Goal: Task Accomplishment & Management: Manage account settings

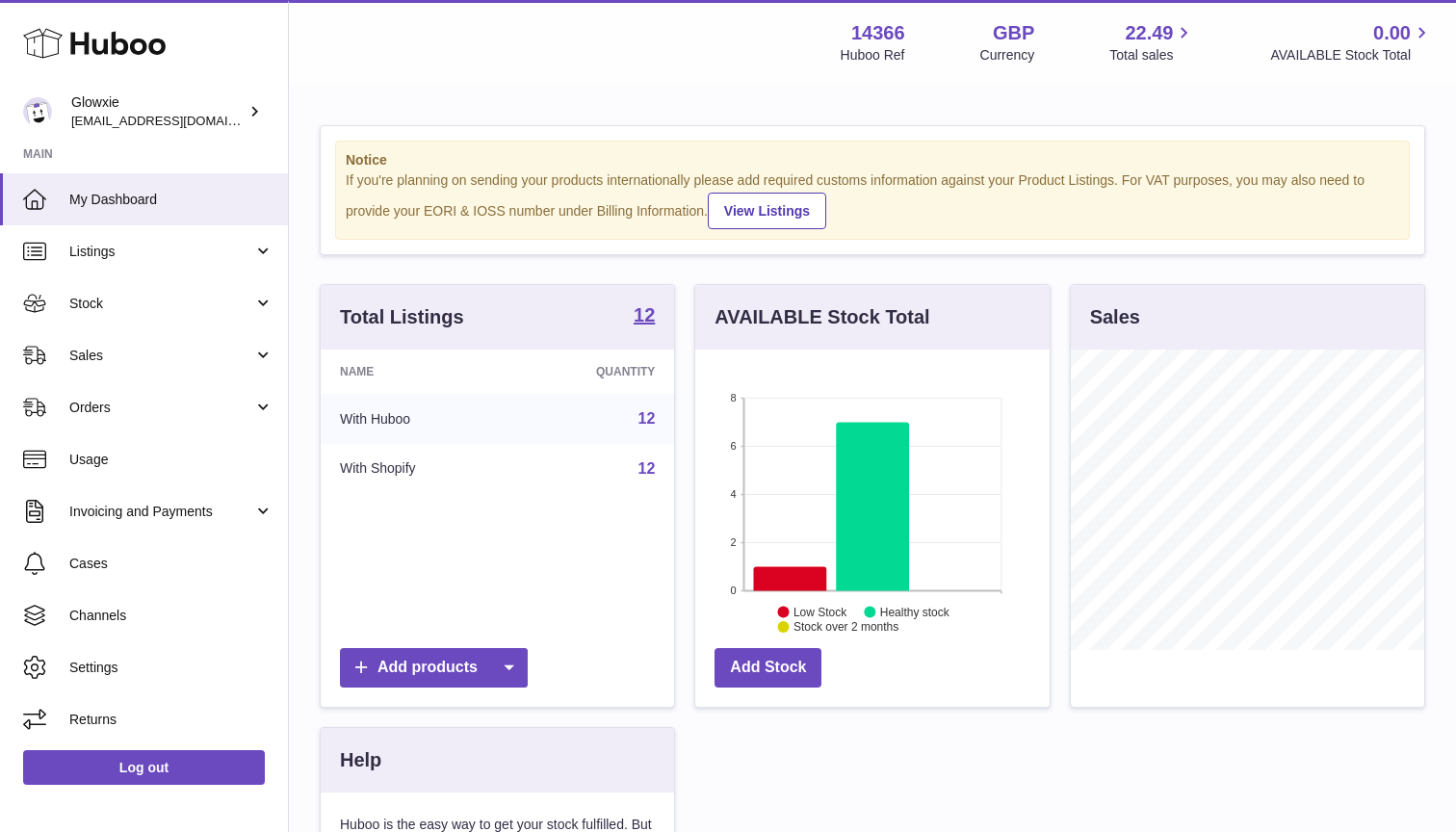
scroll to position [301, 355]
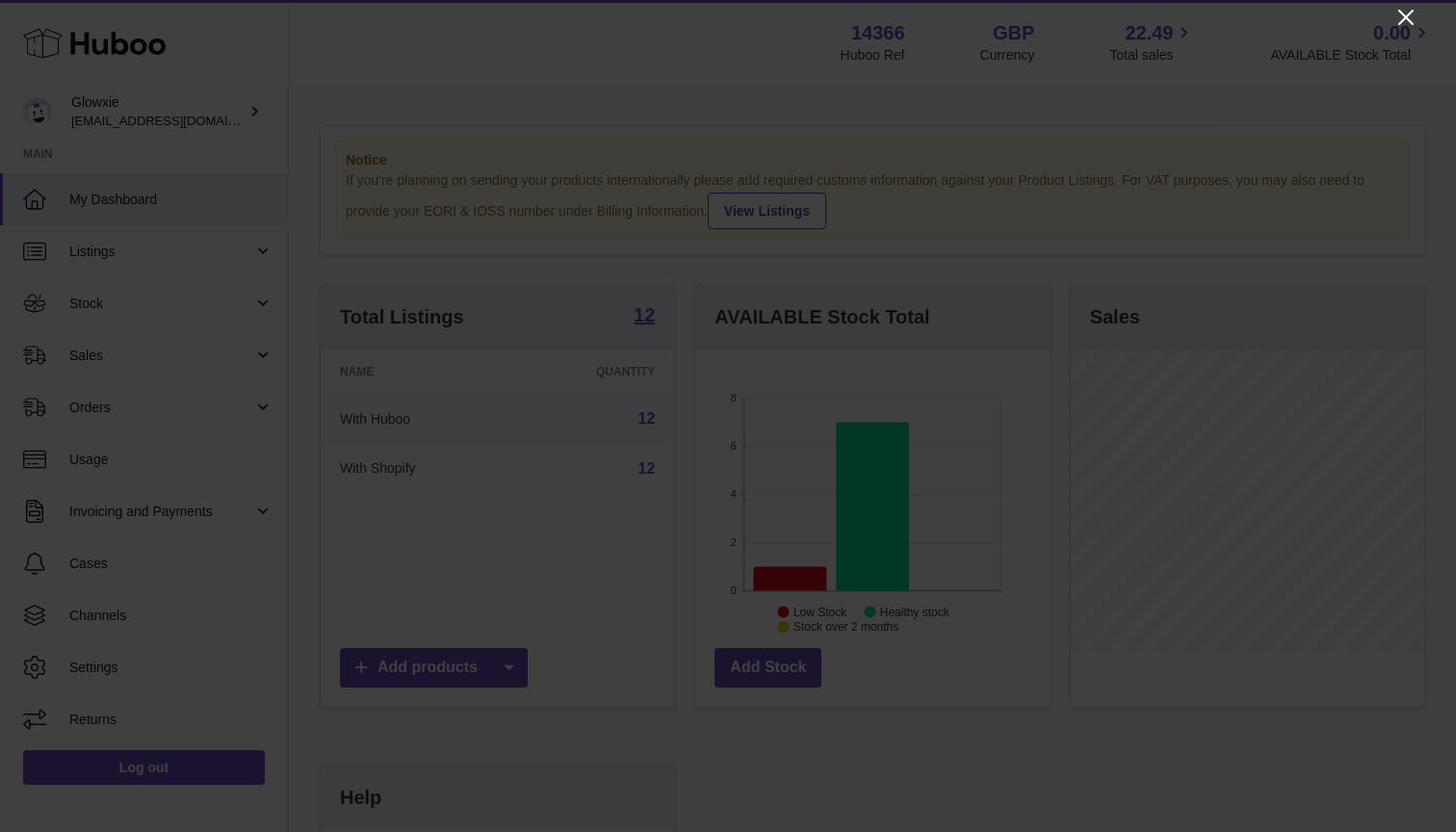
click at [1394, 19] on icon "Close" at bounding box center [1405, 17] width 23 height 23
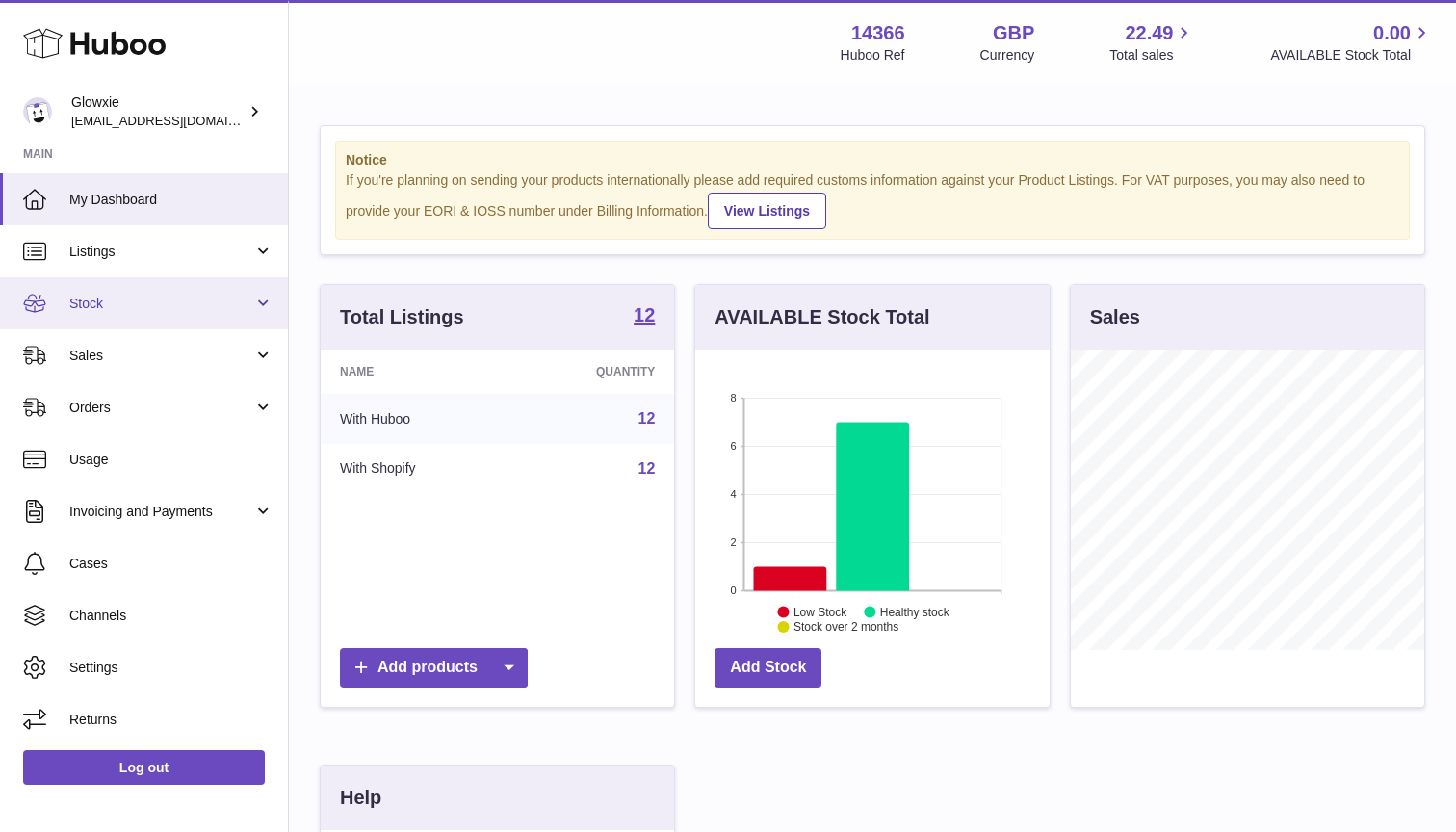
click at [129, 311] on link "Stock" at bounding box center [143, 303] width 288 height 52
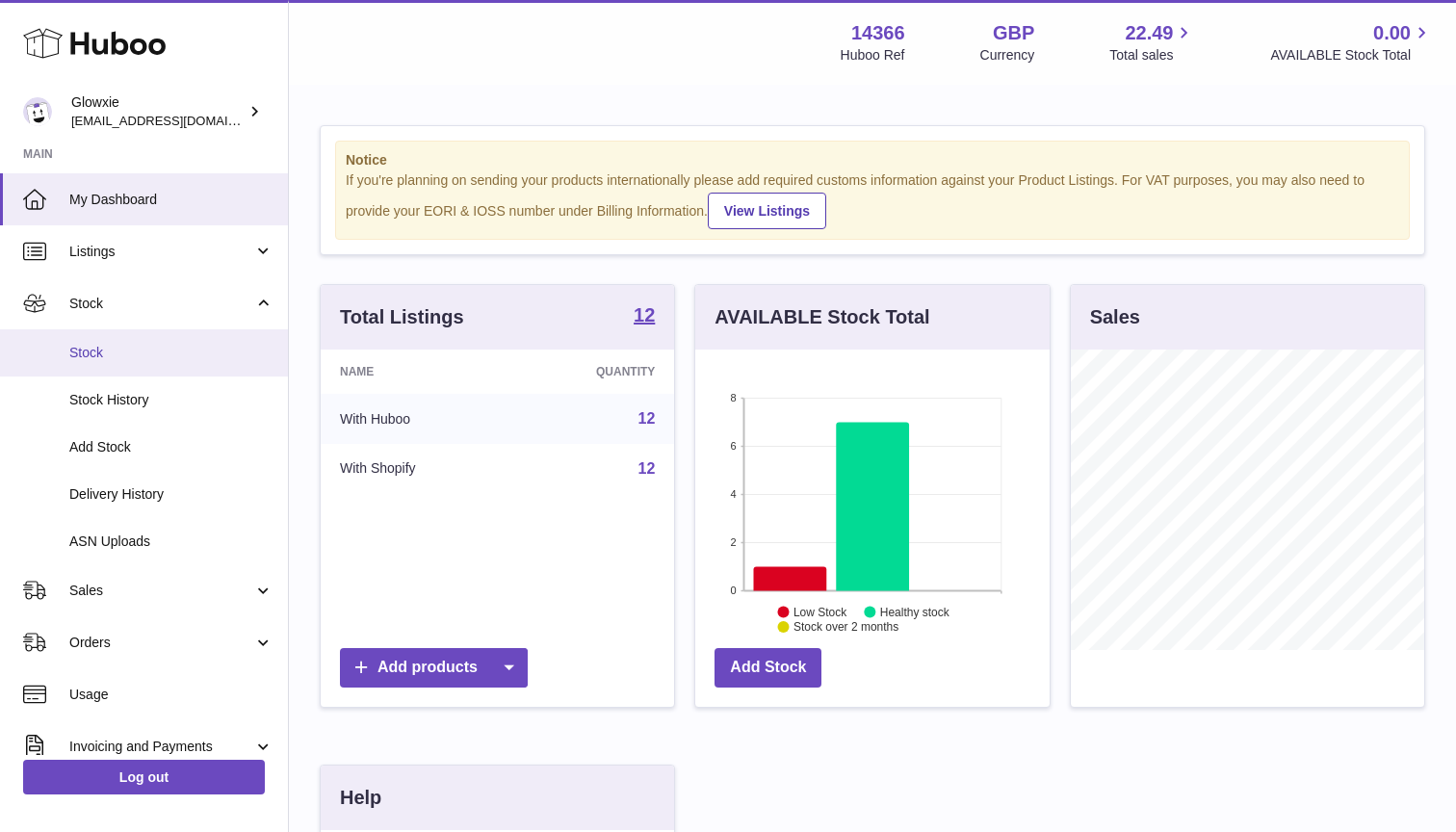
click at [140, 356] on span "Stock" at bounding box center [171, 353] width 204 height 18
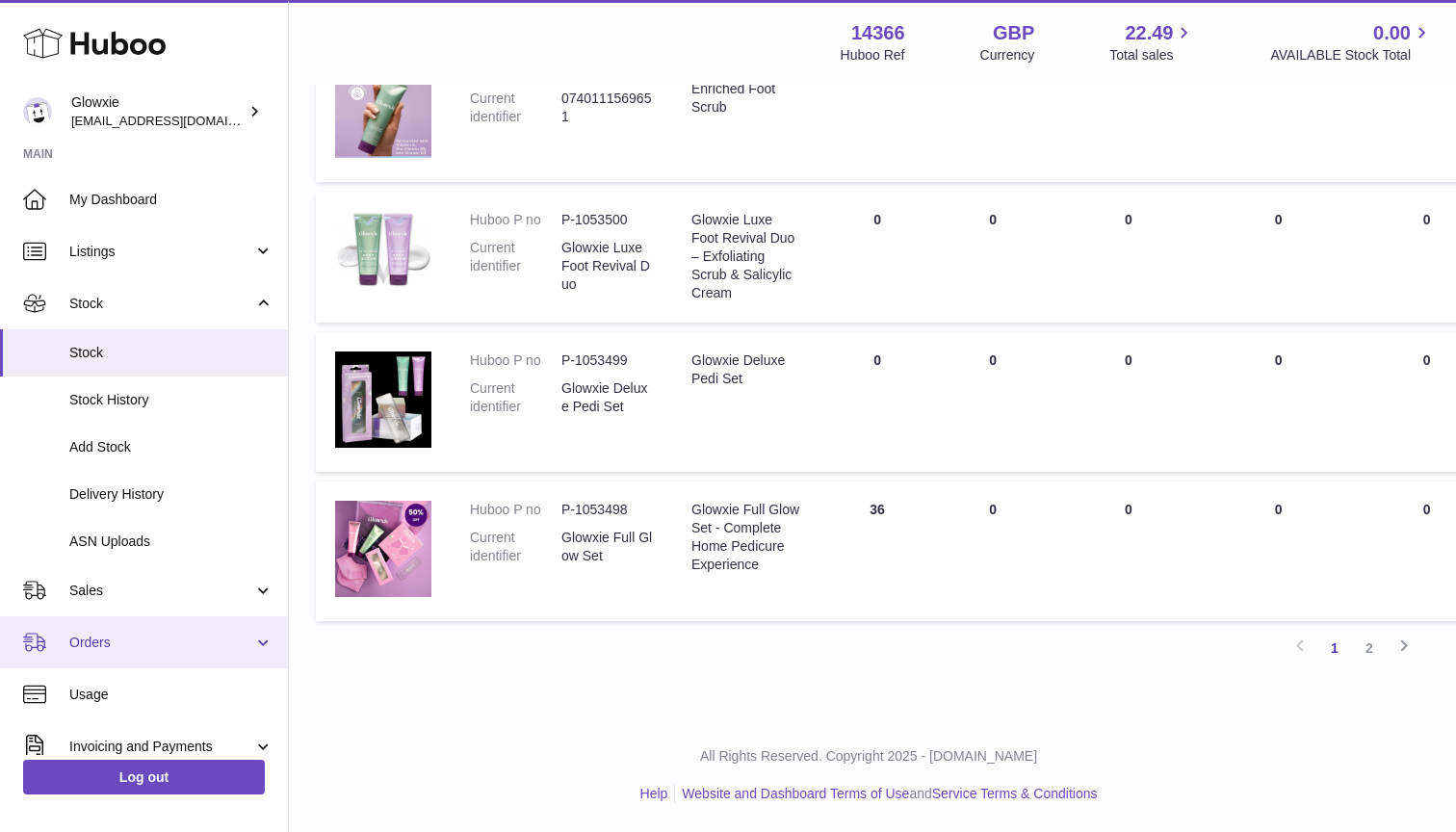
click at [140, 644] on span "Orders" at bounding box center [161, 643] width 184 height 18
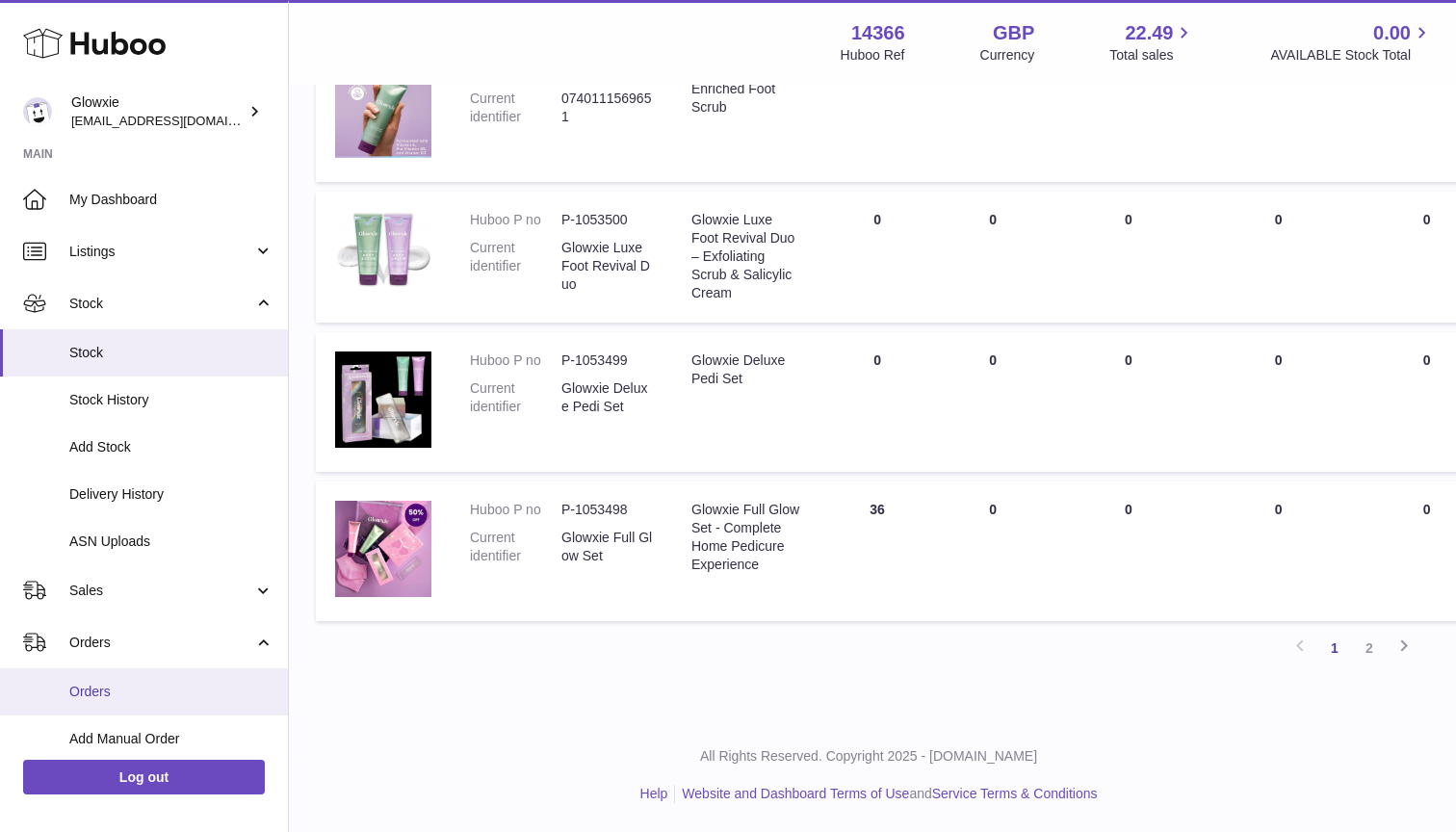
click at [183, 683] on span "Orders" at bounding box center [171, 692] width 204 height 18
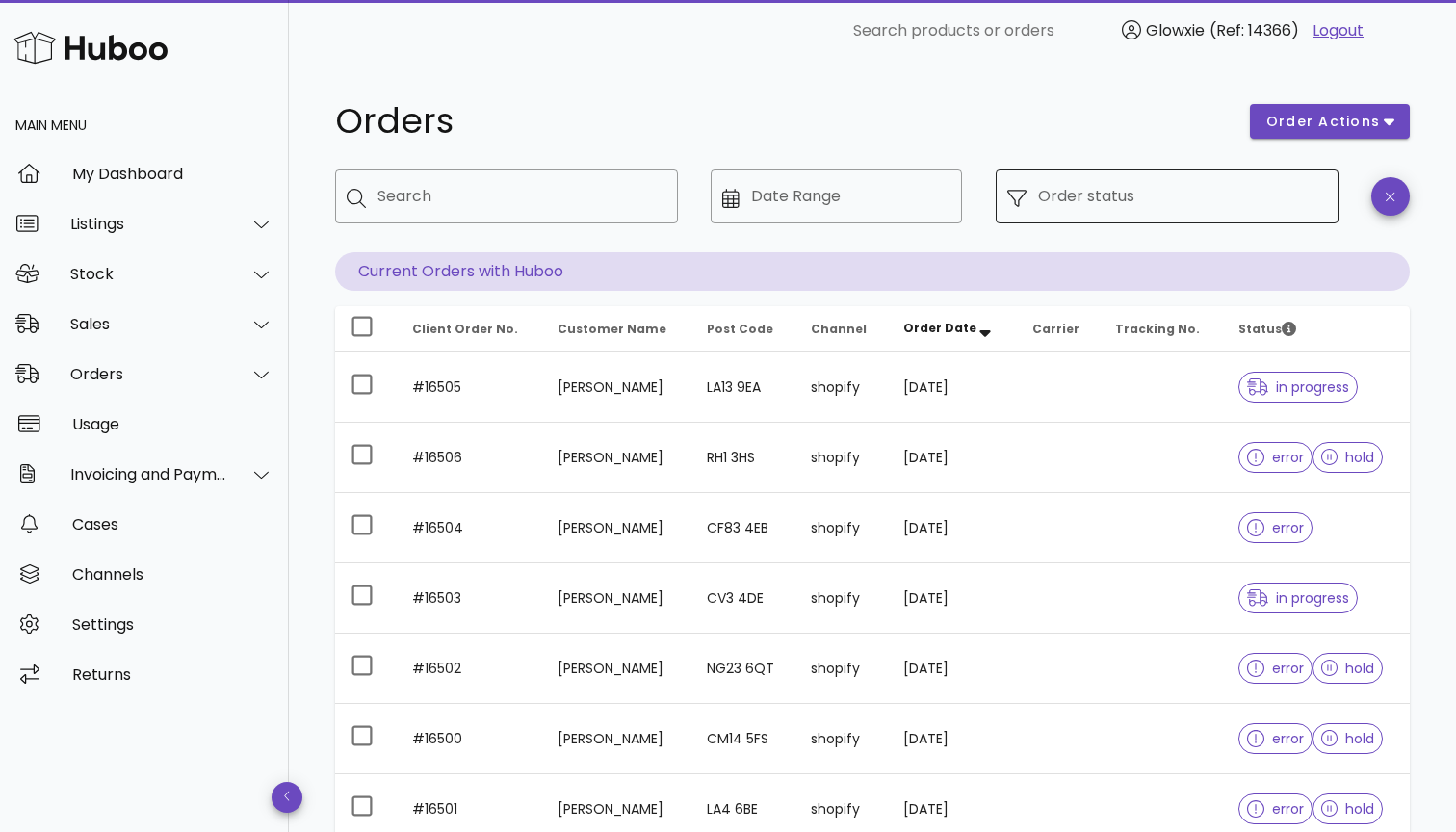
click at [1163, 203] on input "Order status" at bounding box center [1182, 196] width 289 height 31
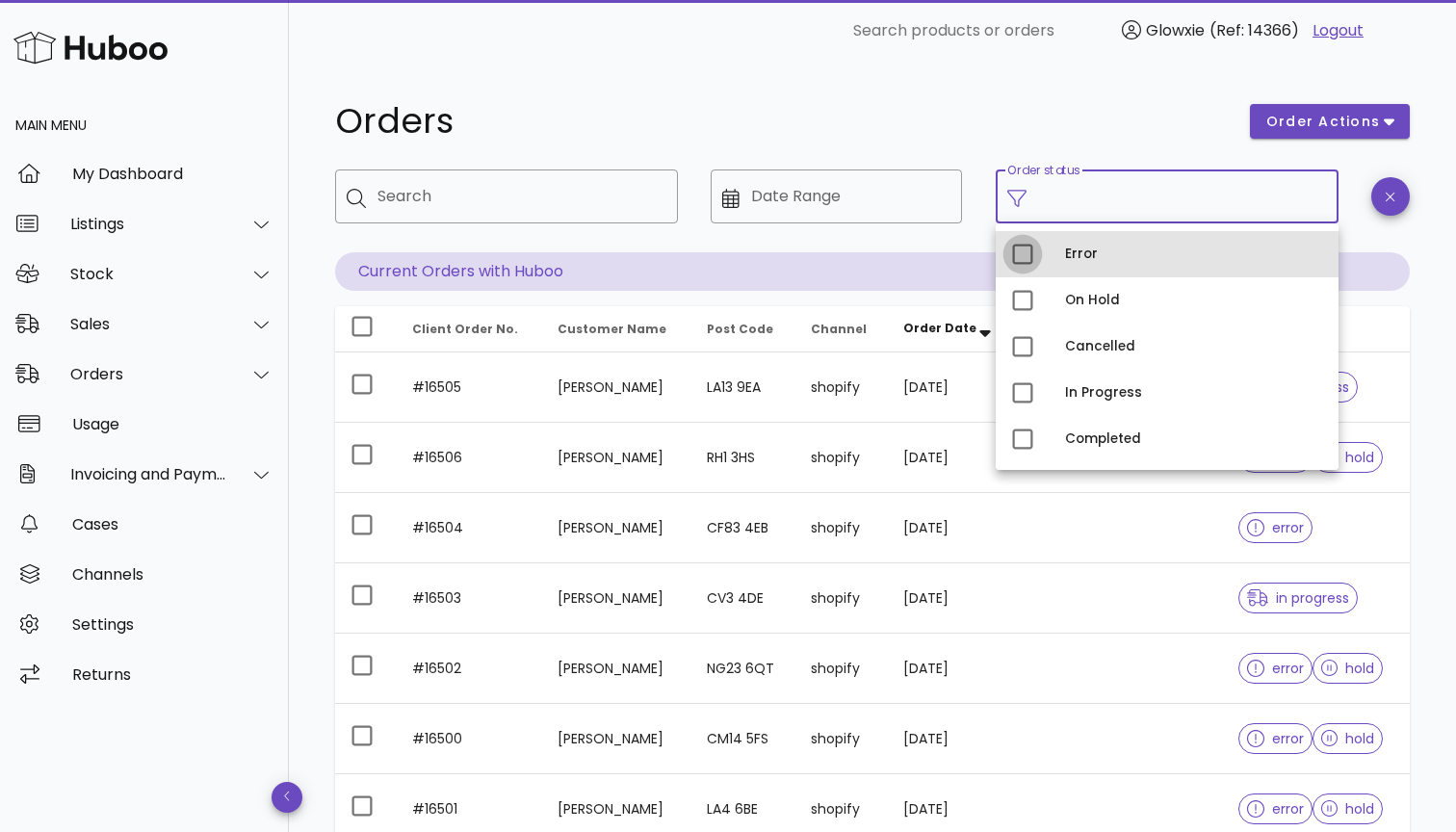
click at [1024, 255] on div at bounding box center [1022, 254] width 33 height 33
type input "**********"
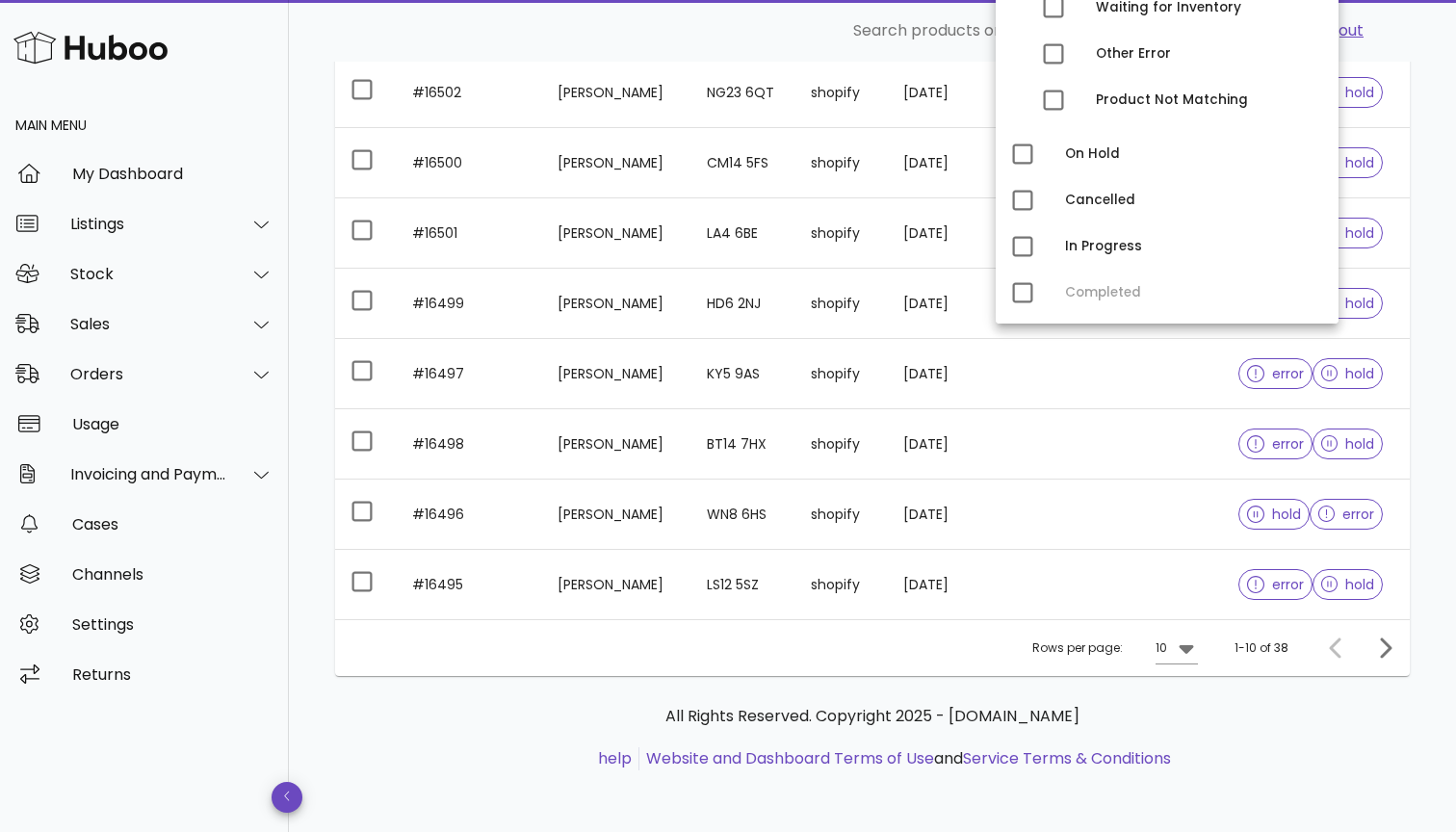
scroll to position [485, 0]
click at [1191, 655] on icon at bounding box center [1185, 648] width 23 height 23
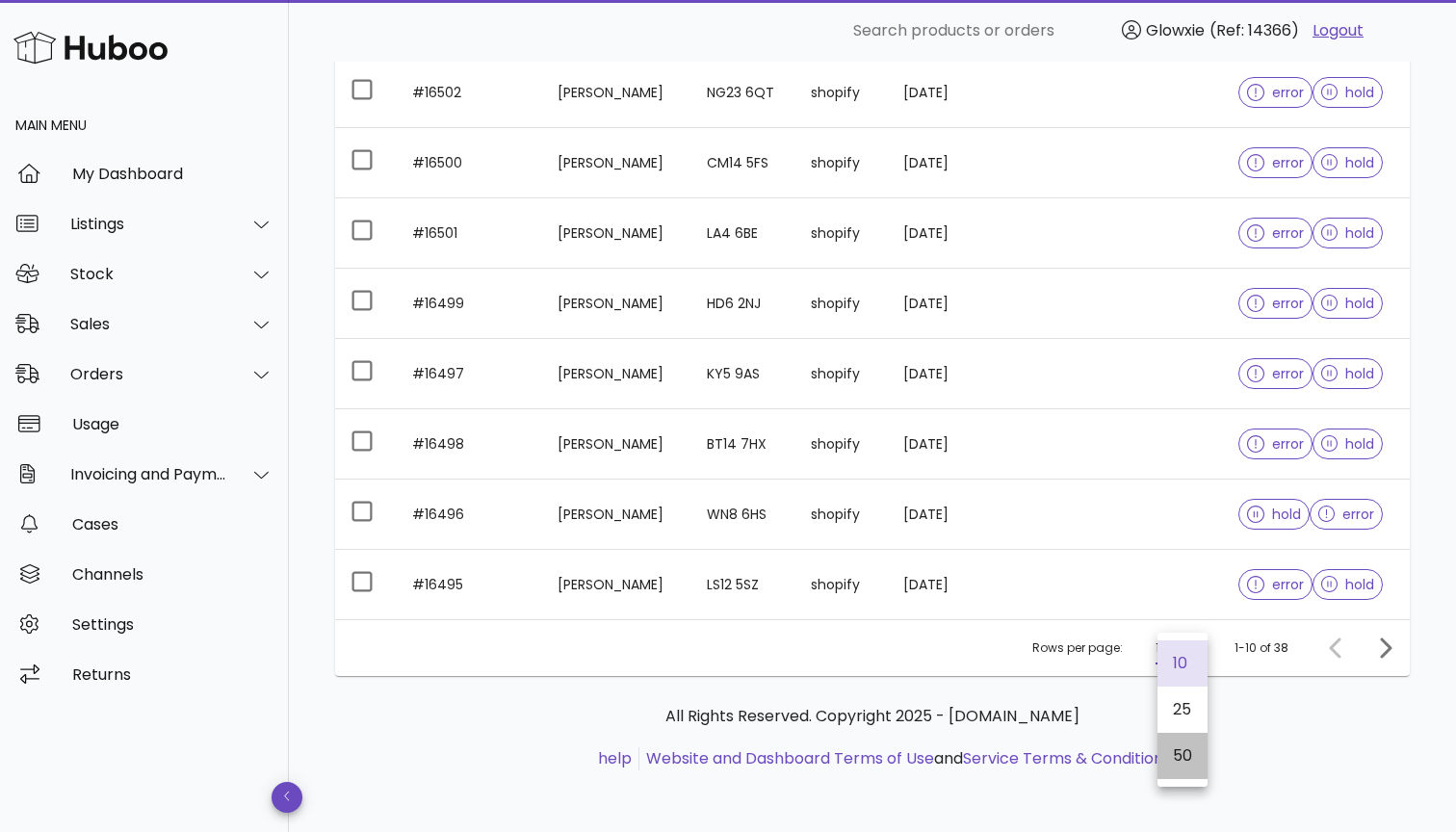
click at [1175, 746] on div "50" at bounding box center [1181, 755] width 19 height 18
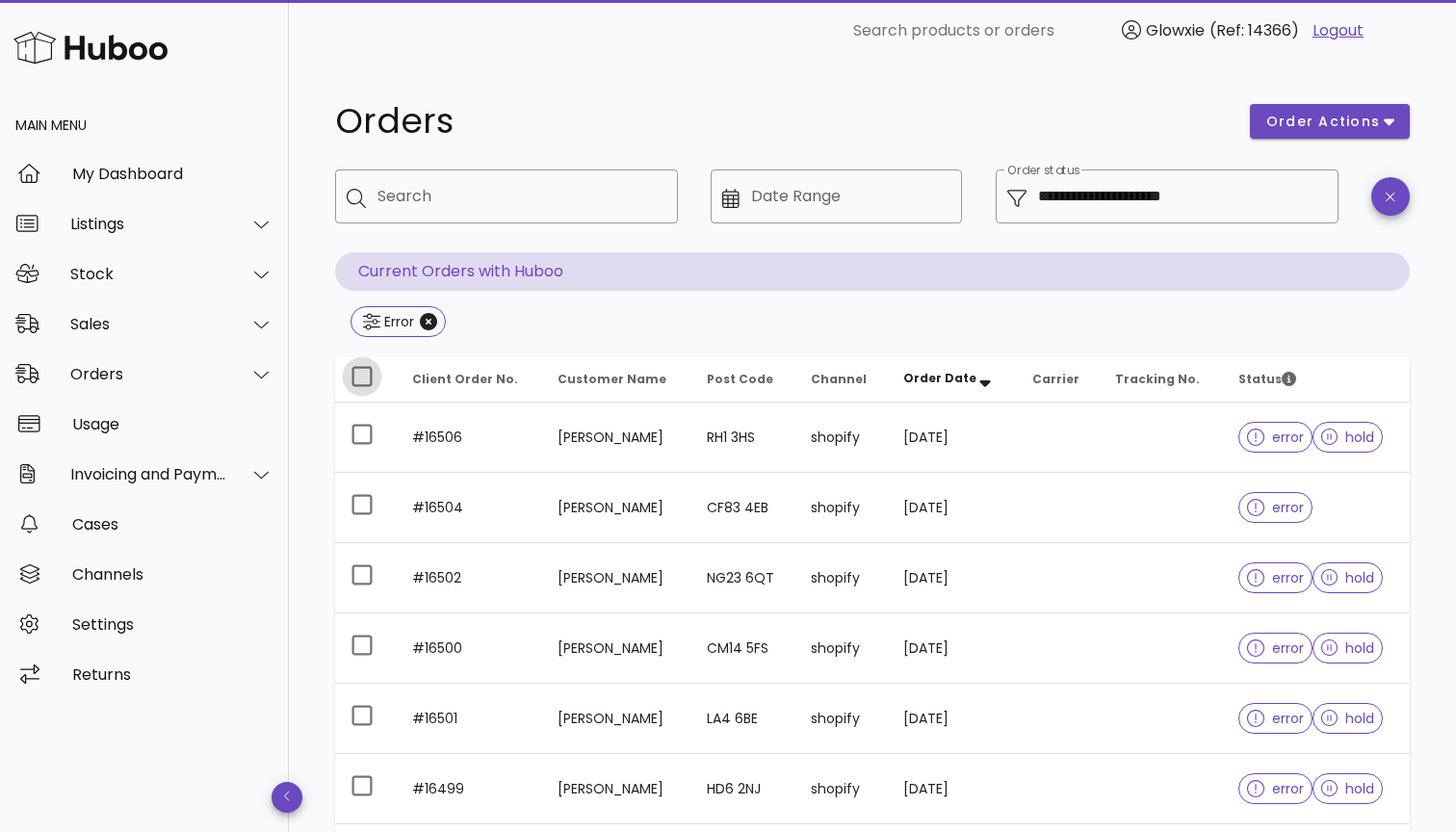
click at [364, 384] on div at bounding box center [362, 377] width 33 height 33
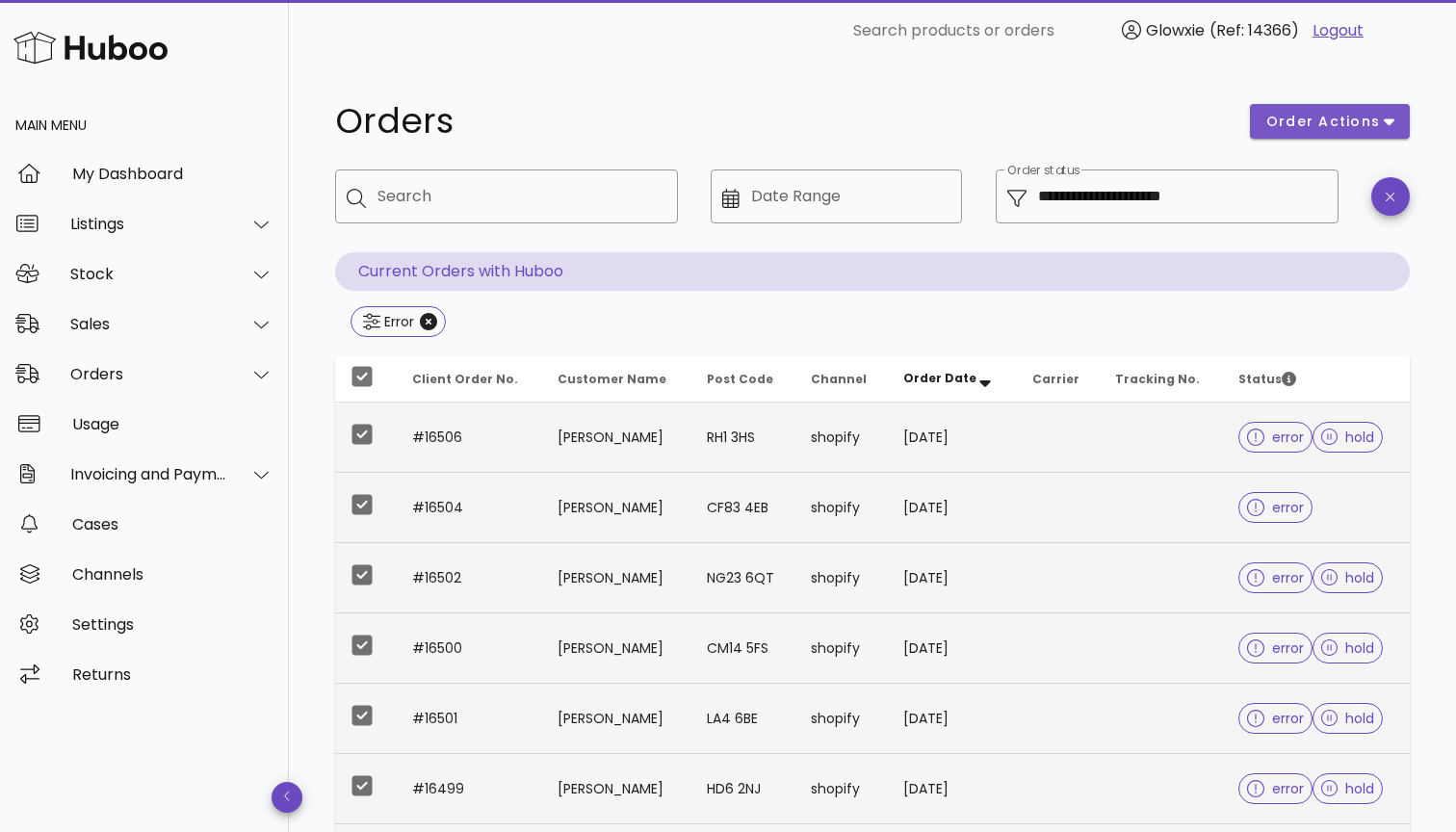
click at [1316, 123] on span "order actions" at bounding box center [1323, 122] width 116 height 20
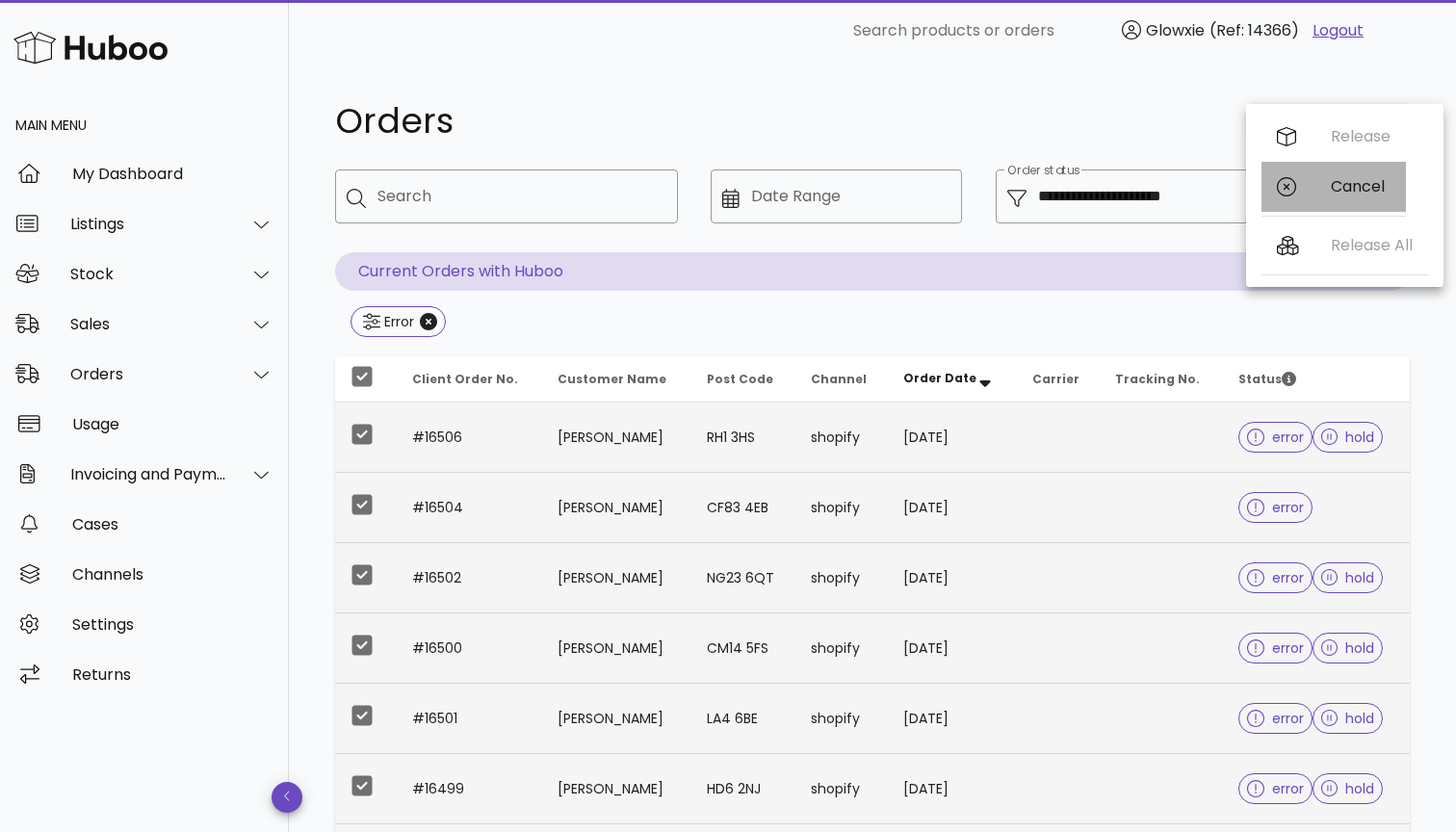
click at [1313, 195] on div "Cancel" at bounding box center [1333, 186] width 144 height 50
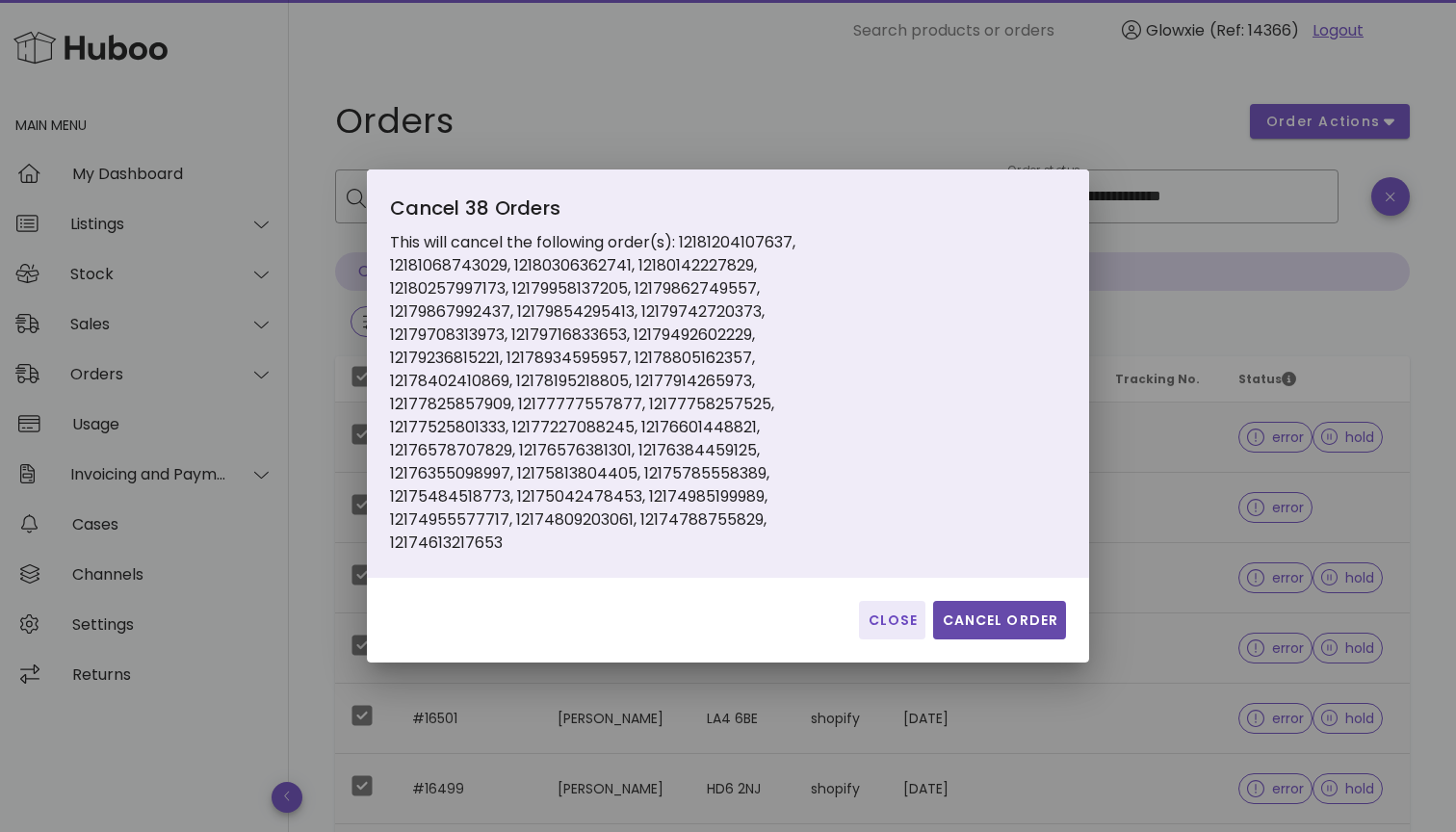
click at [973, 609] on button "Cancel Order" at bounding box center [999, 620] width 132 height 39
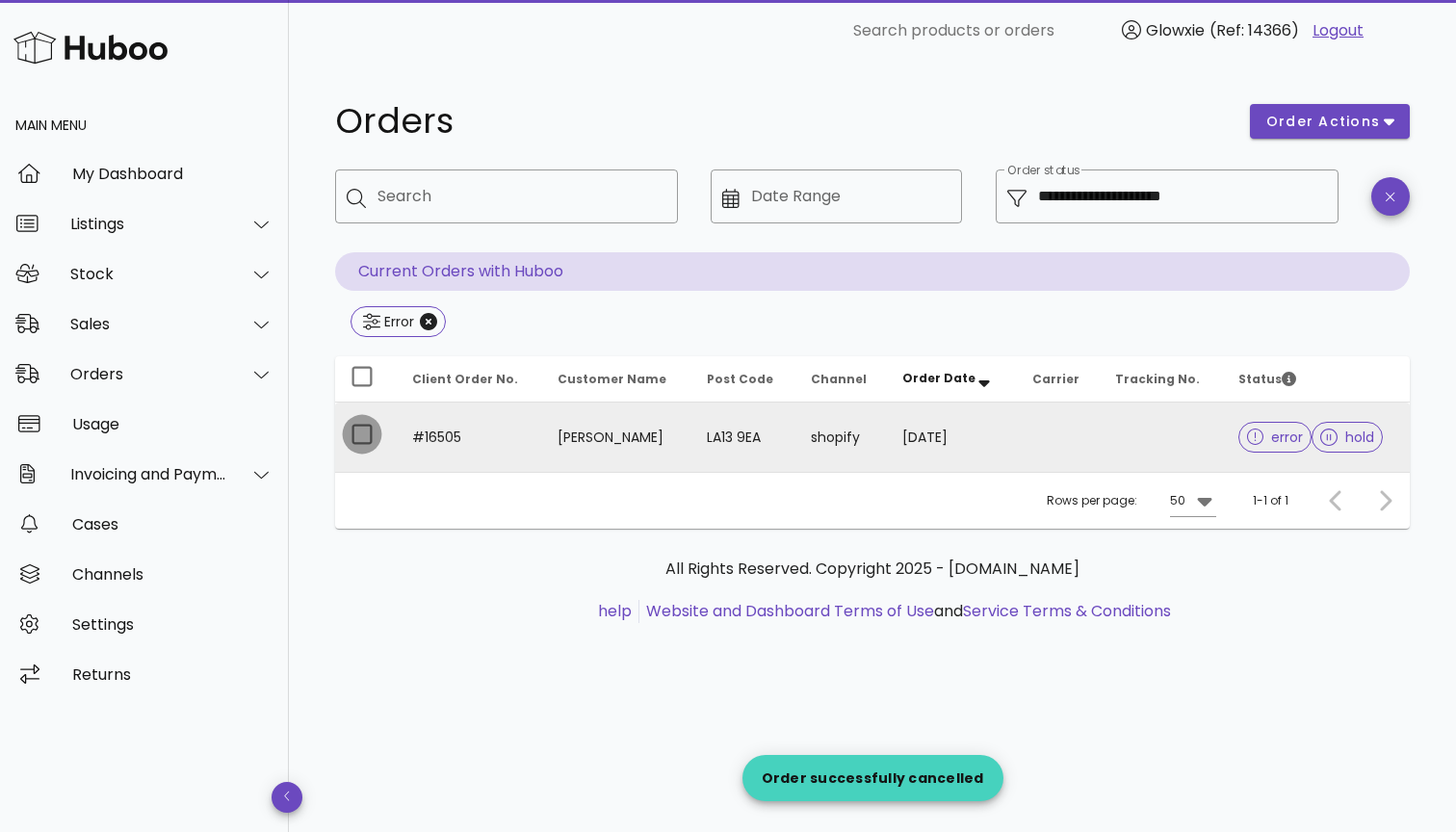
click at [366, 434] on div at bounding box center [362, 434] width 33 height 33
click at [1317, 135] on button "order actions" at bounding box center [1330, 121] width 159 height 35
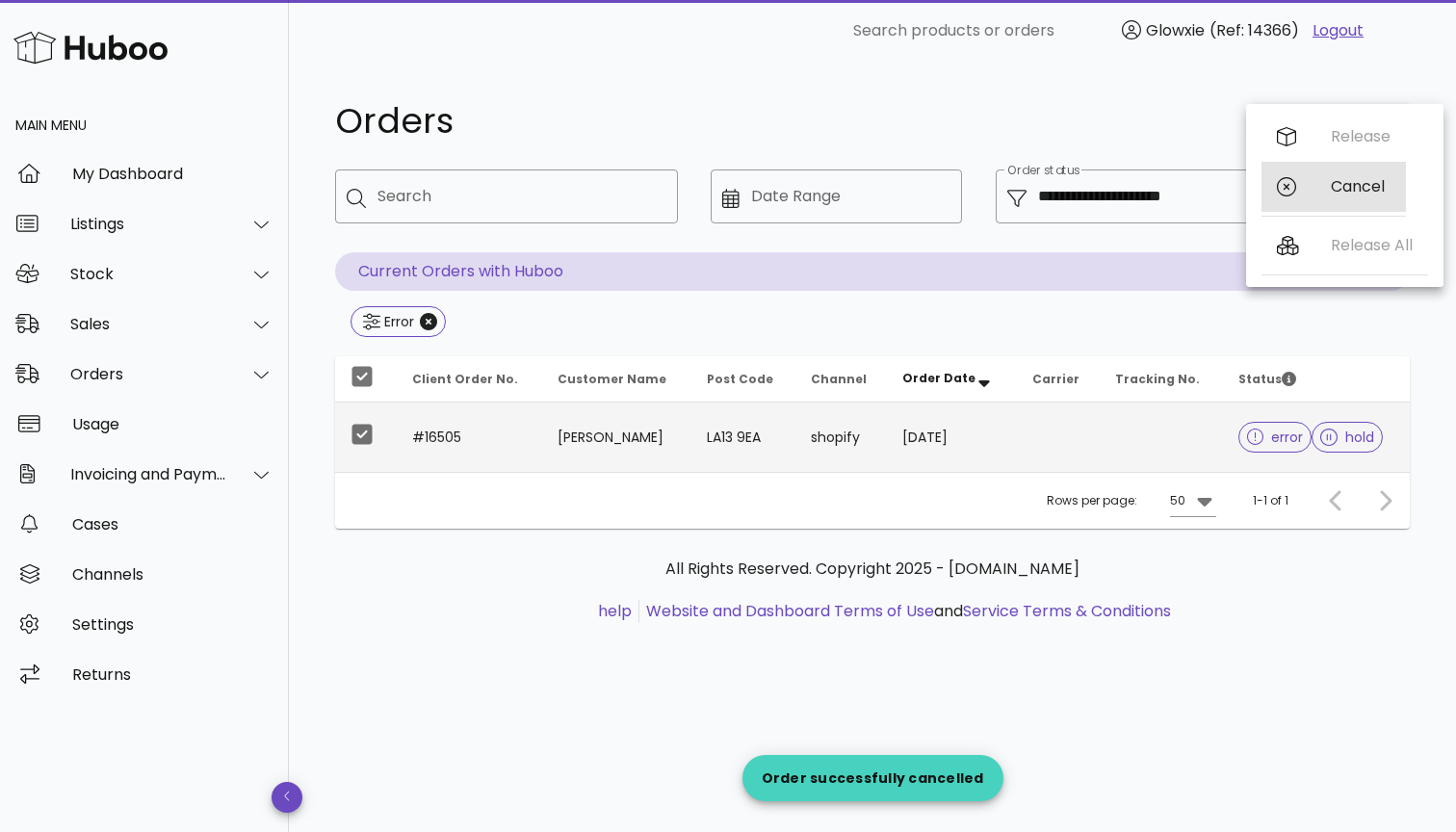
click at [1300, 186] on div "Cancel" at bounding box center [1333, 186] width 144 height 50
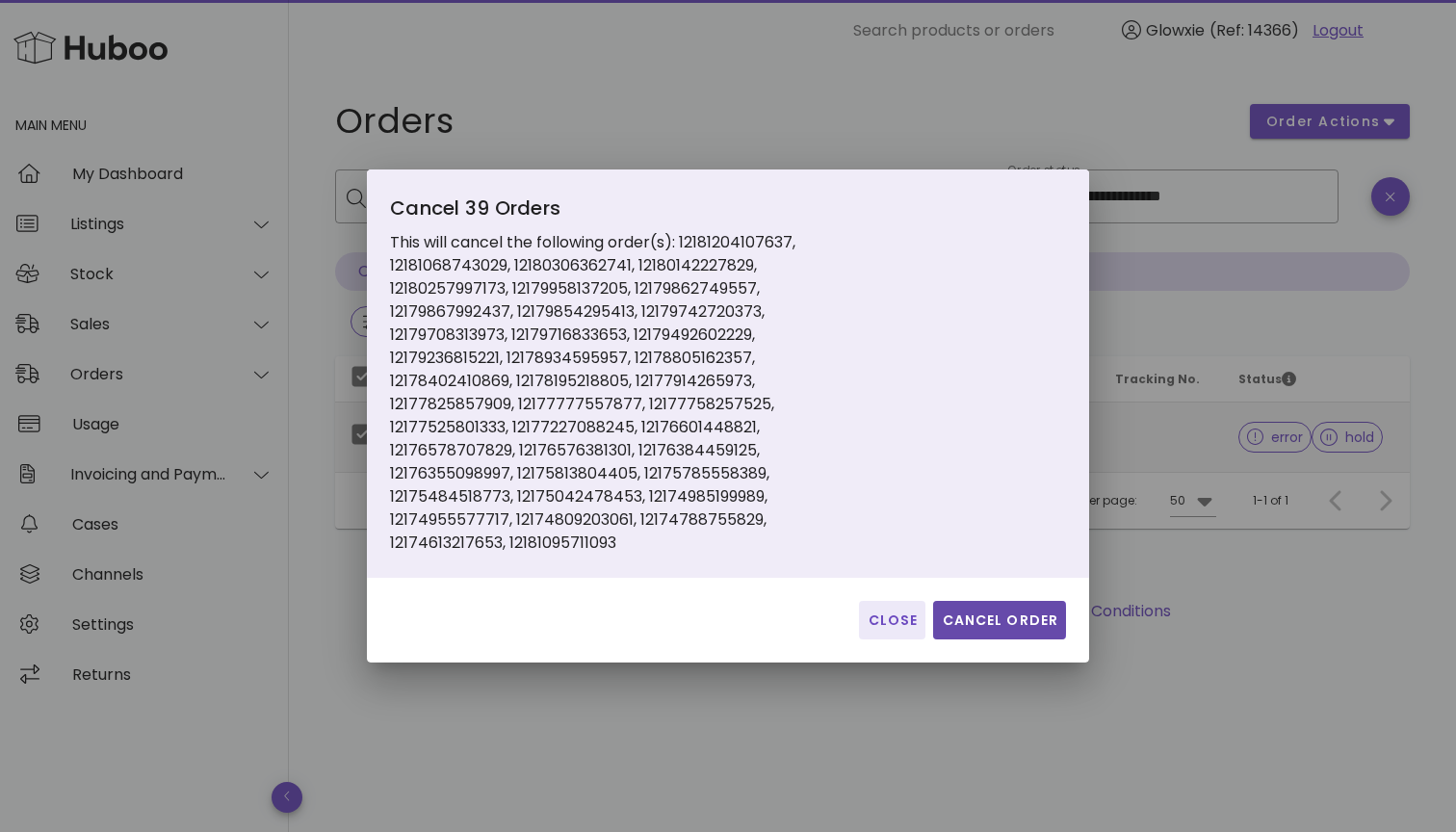
click at [1005, 618] on span "Cancel Order" at bounding box center [999, 621] width 118 height 20
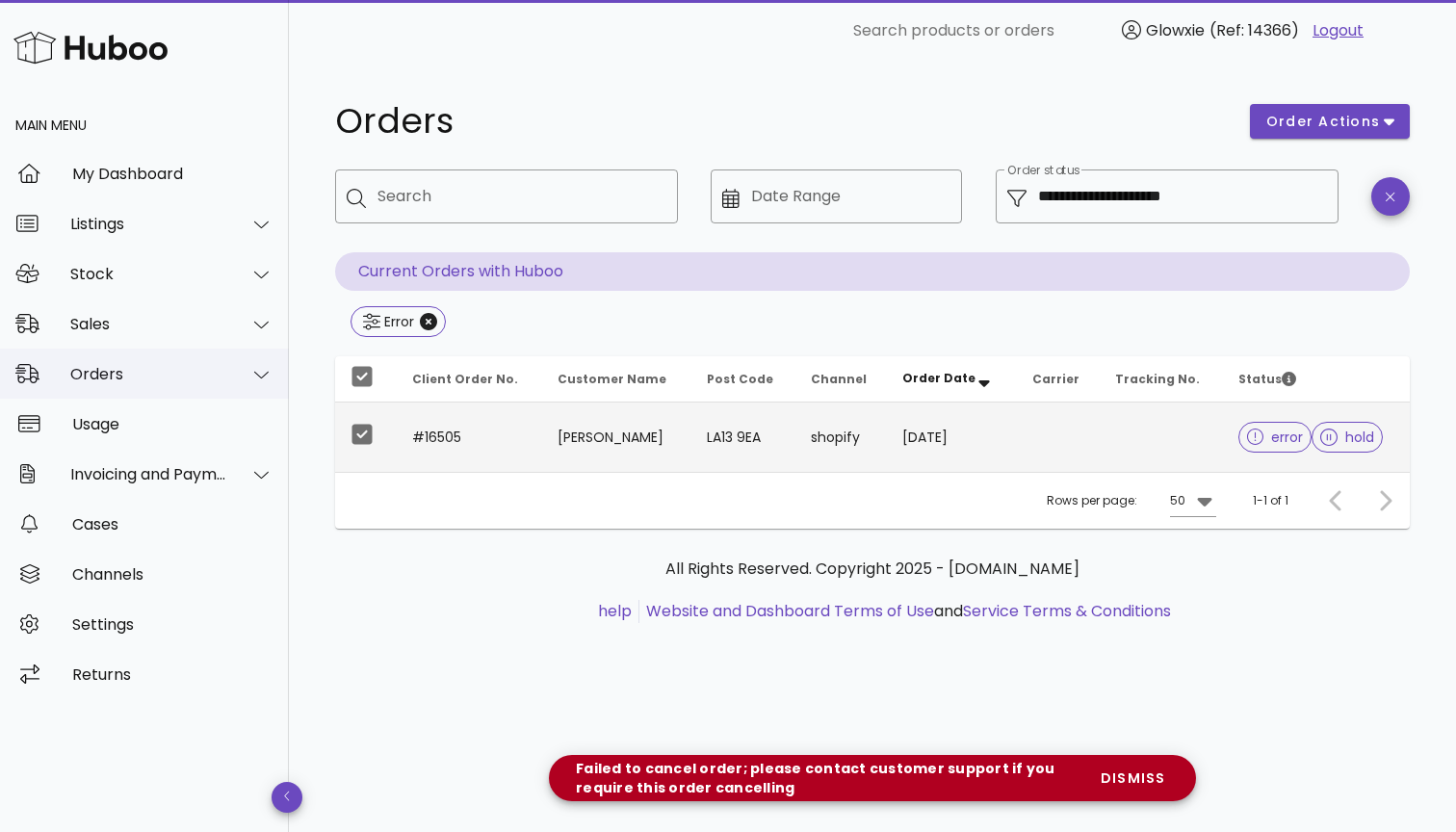
click at [134, 377] on div "Orders" at bounding box center [149, 374] width 157 height 18
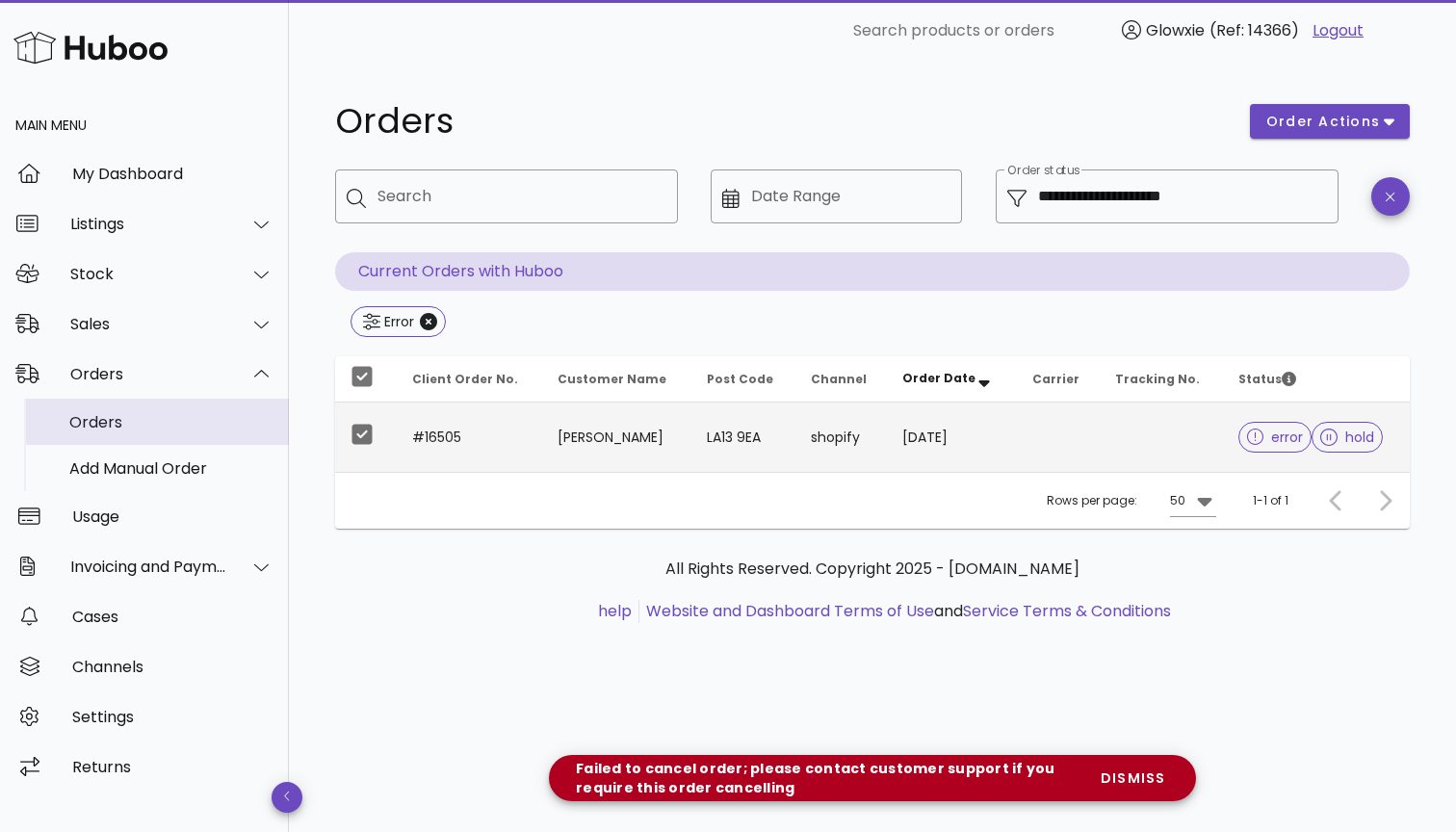
click at [130, 423] on div "Orders" at bounding box center [171, 422] width 204 height 18
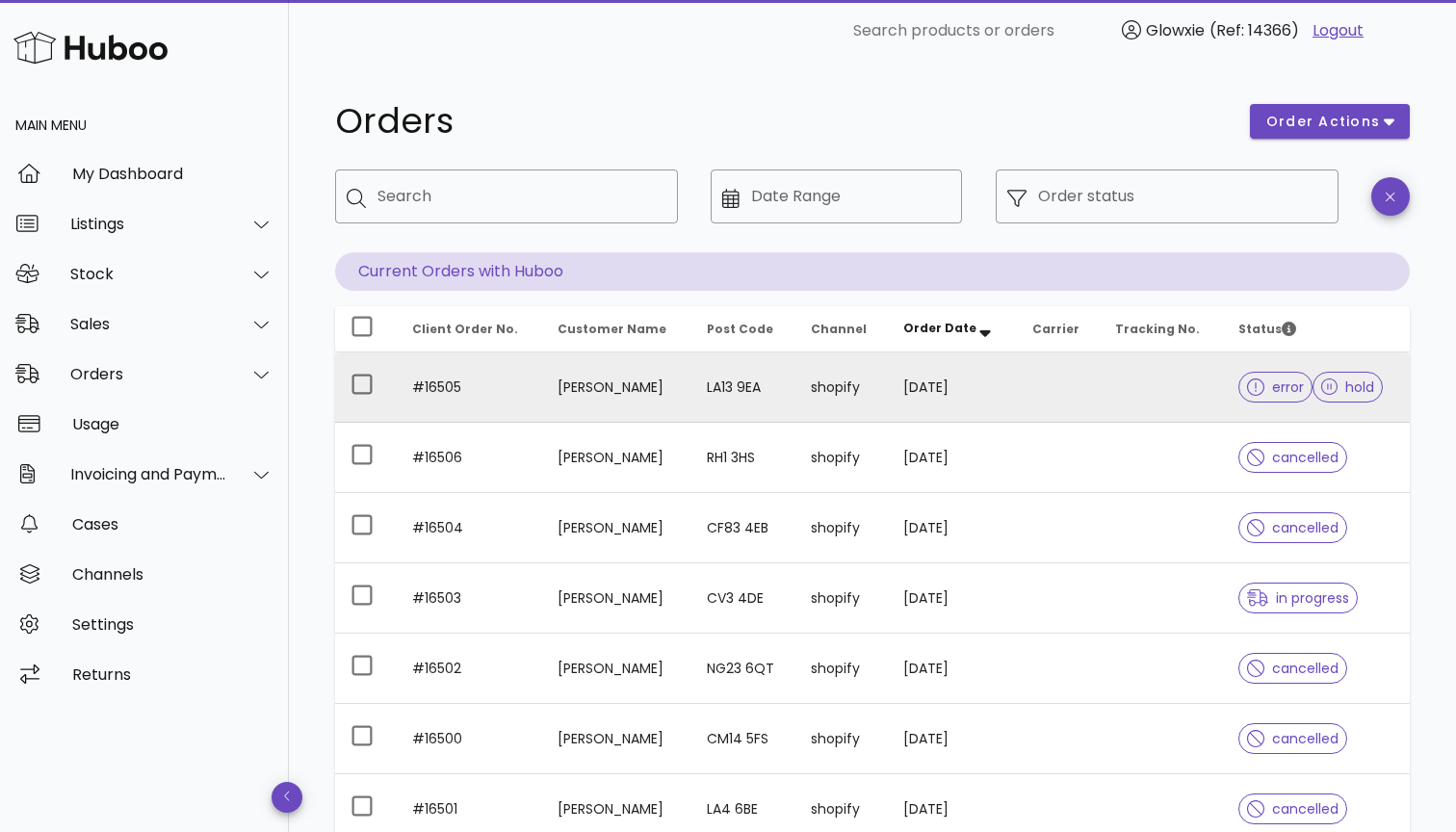
click at [586, 396] on td "[PERSON_NAME]" at bounding box center [615, 388] width 148 height 71
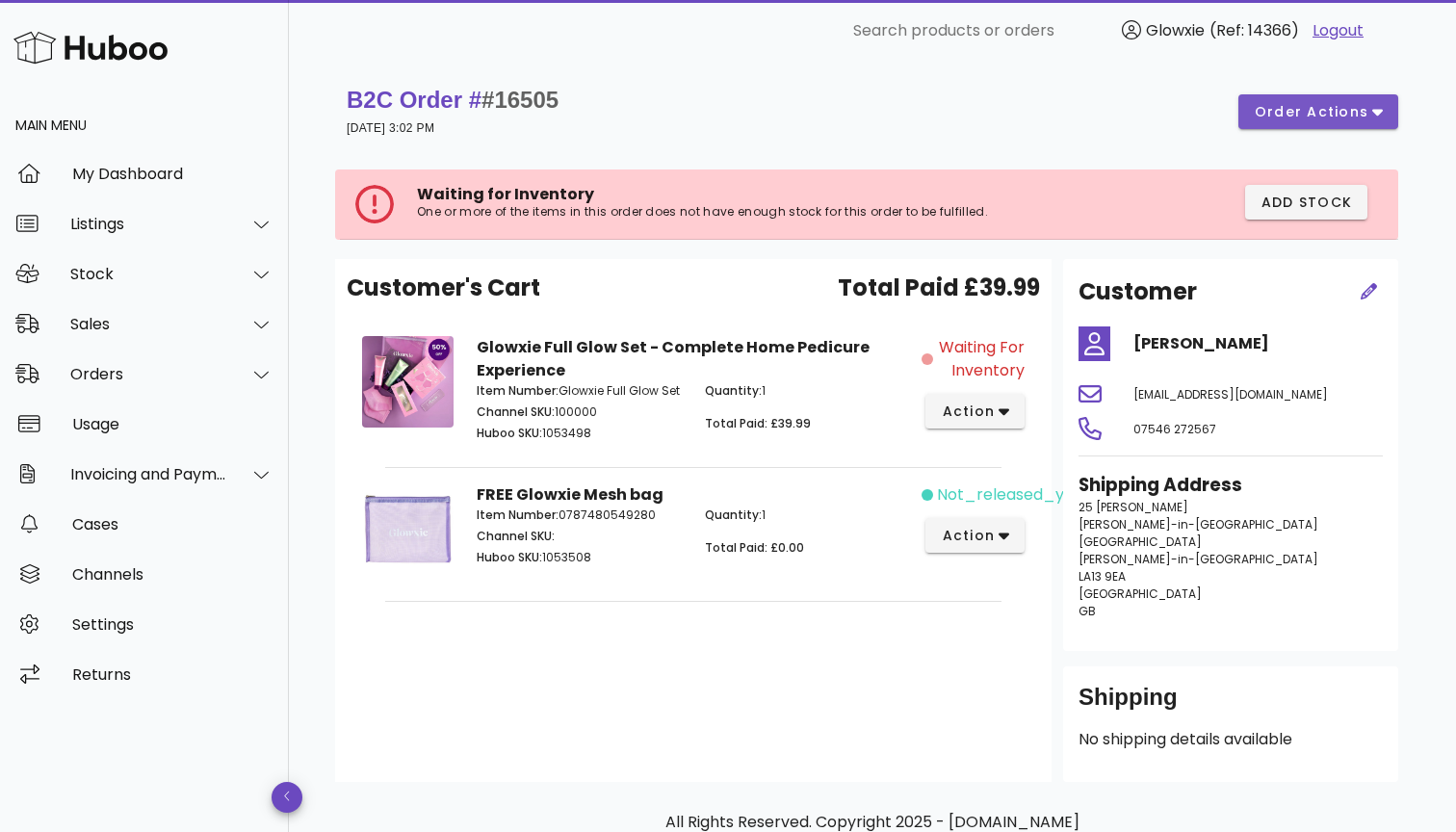
click at [1331, 117] on span "order actions" at bounding box center [1312, 112] width 116 height 20
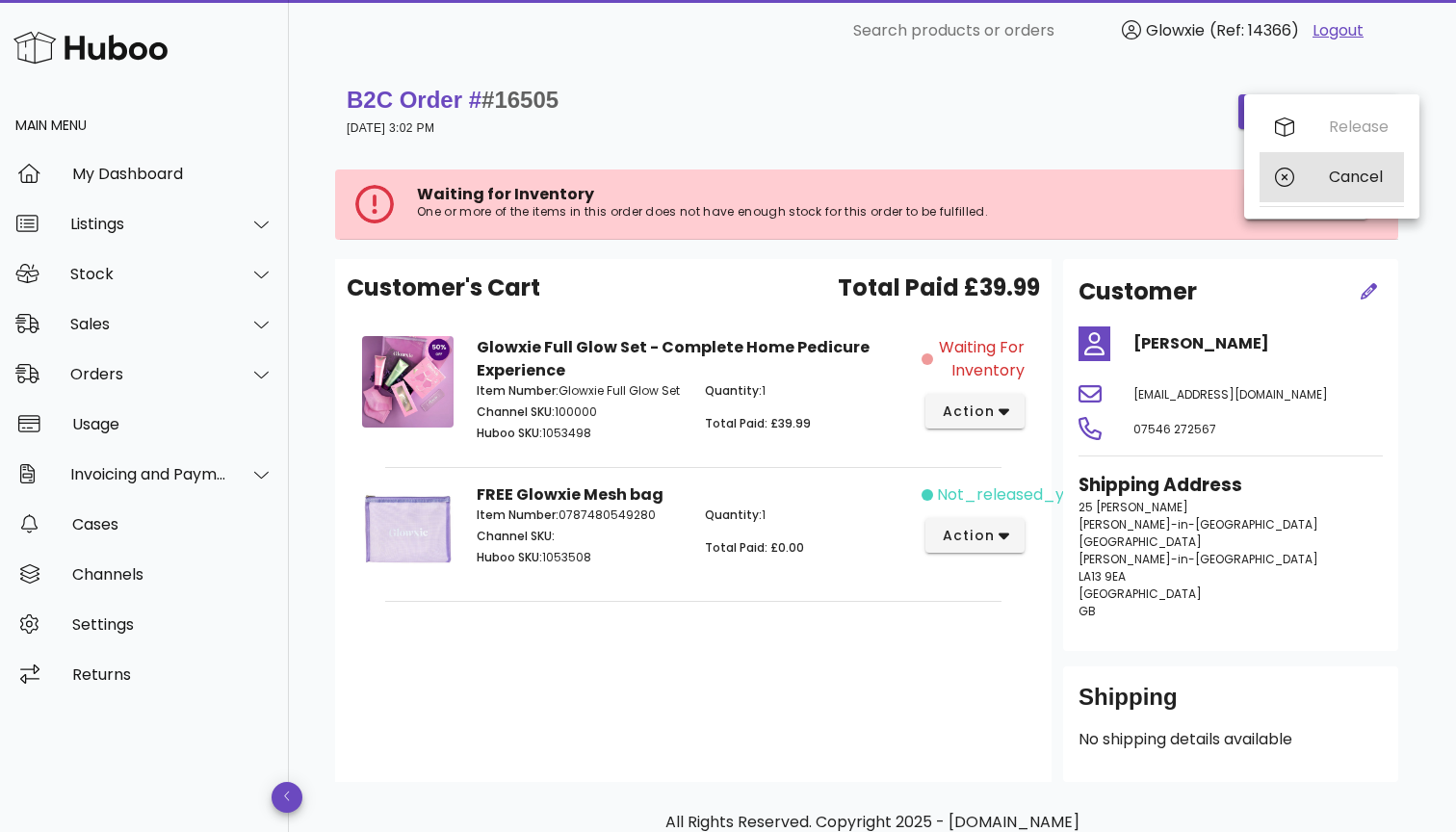
click at [1322, 185] on div "Cancel" at bounding box center [1331, 177] width 144 height 50
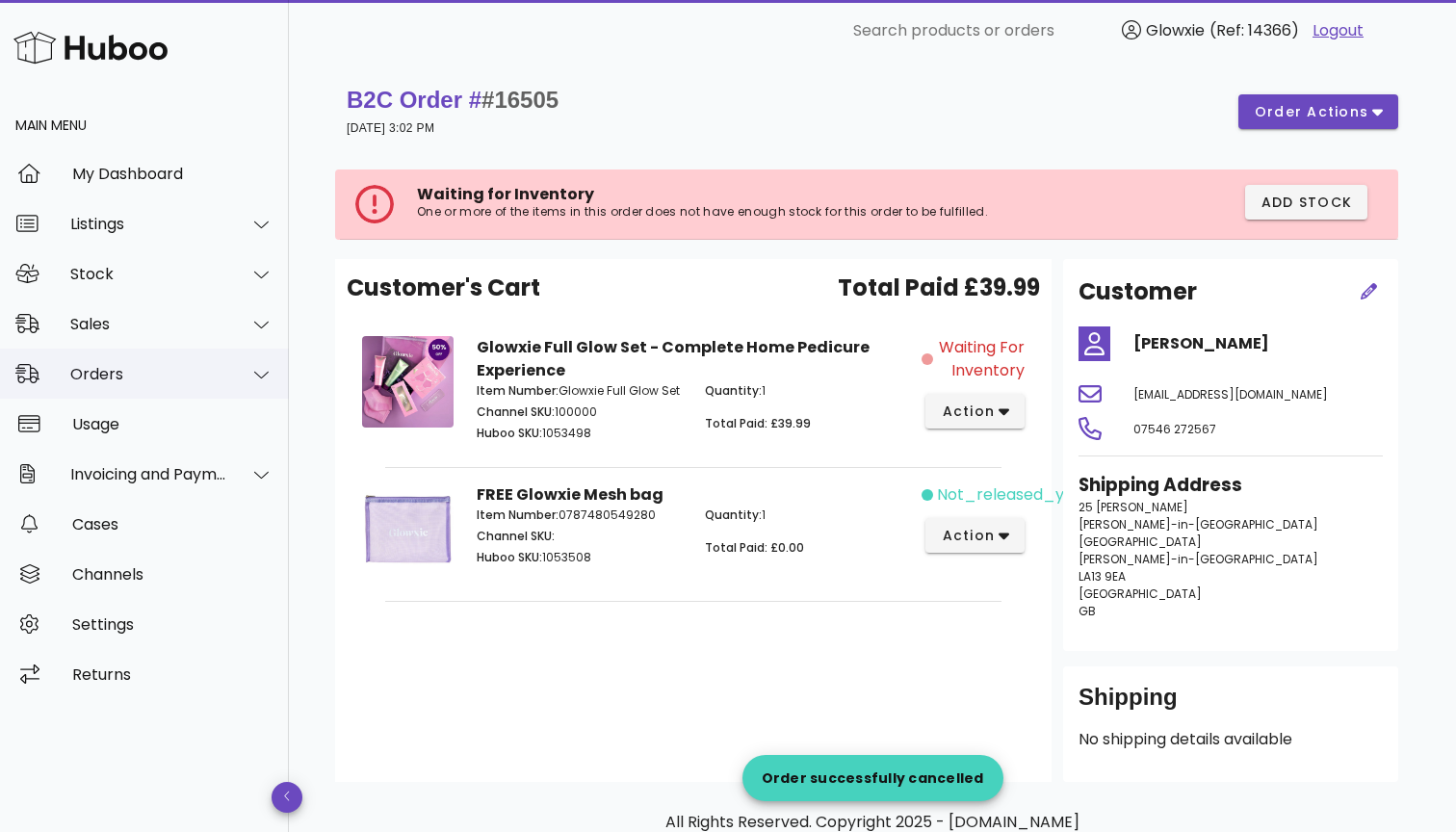
click at [149, 386] on div "Orders" at bounding box center [144, 374] width 289 height 50
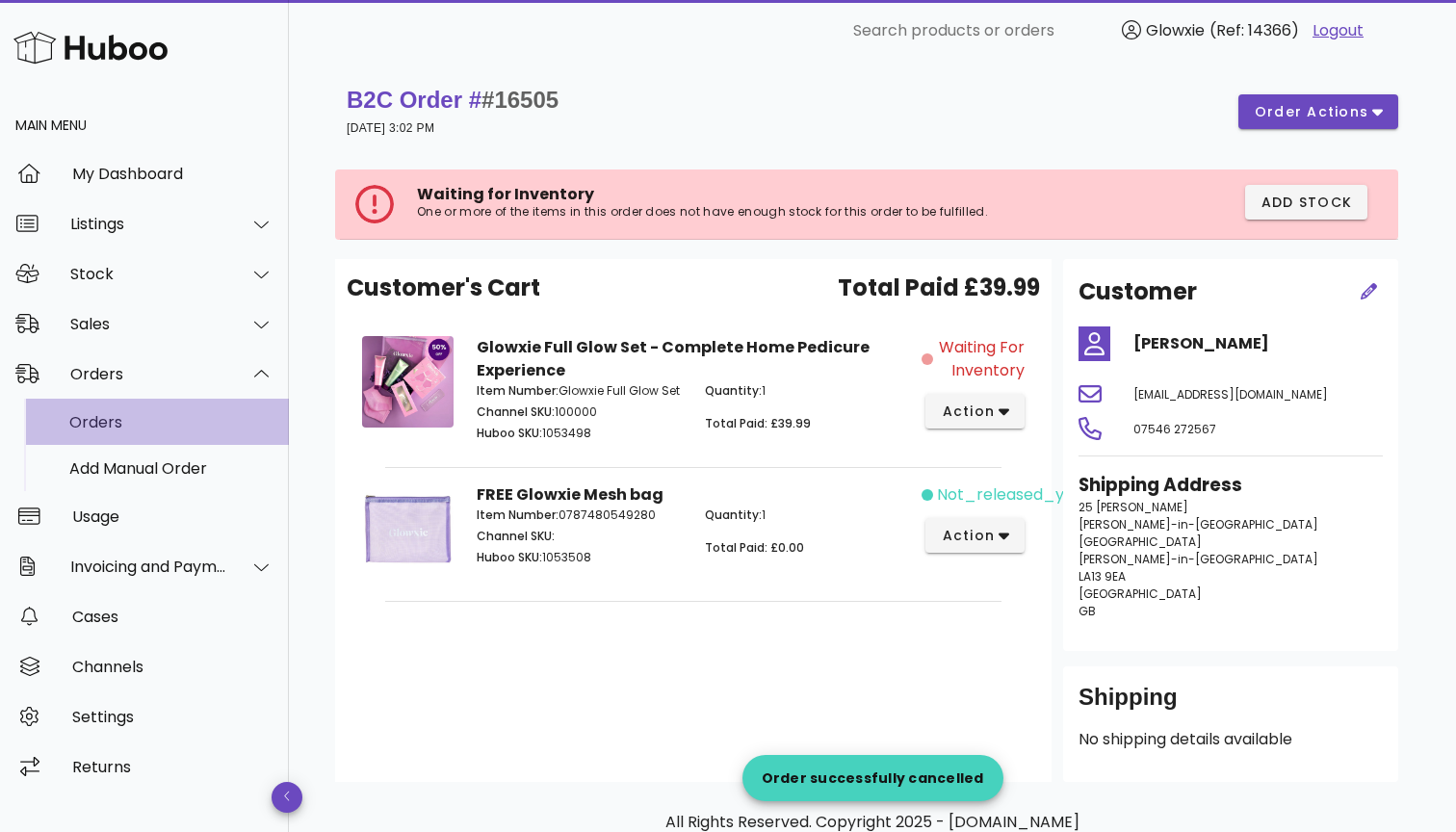
click at [127, 422] on div "Orders" at bounding box center [171, 422] width 204 height 18
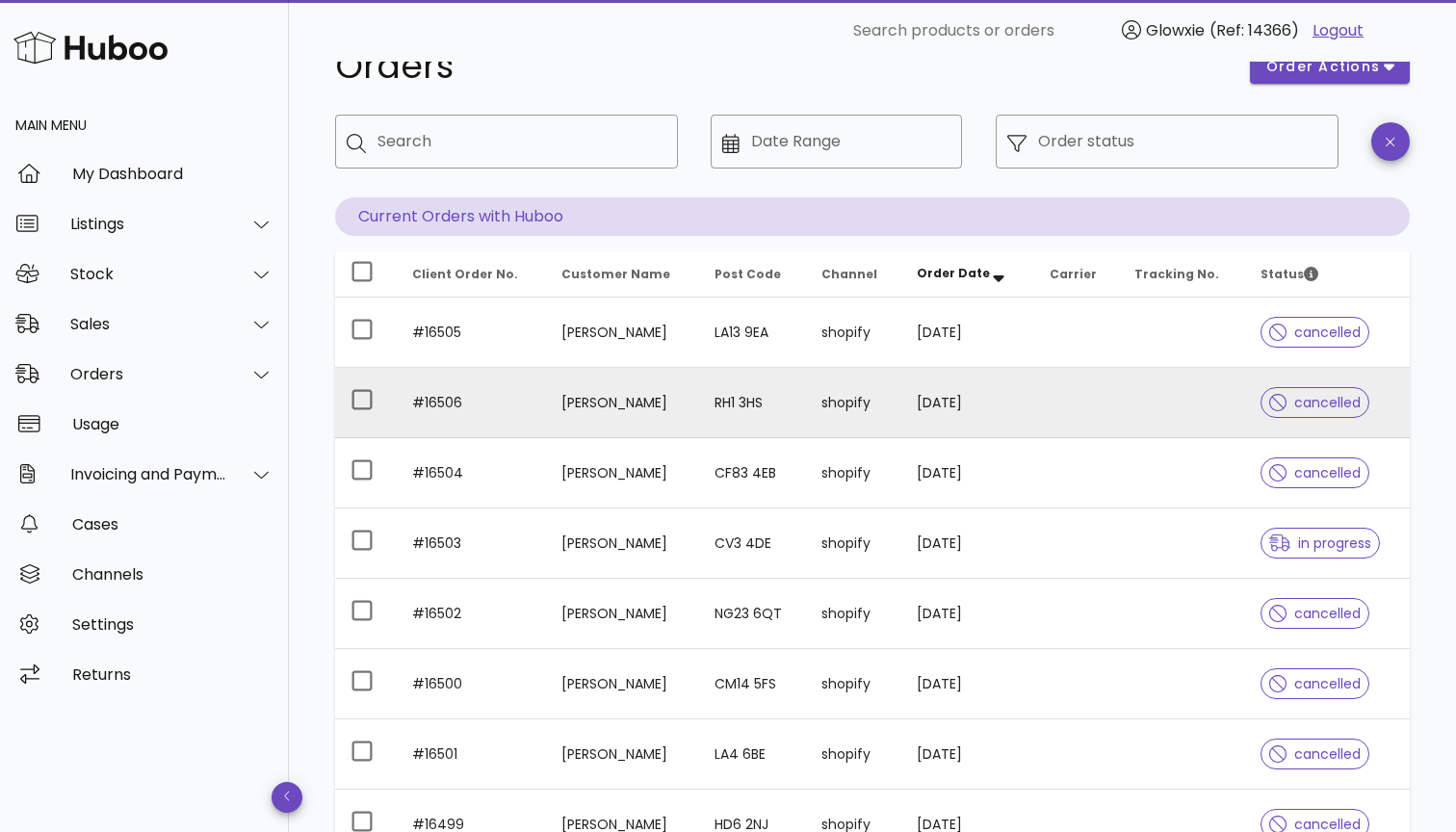
scroll to position [55, 0]
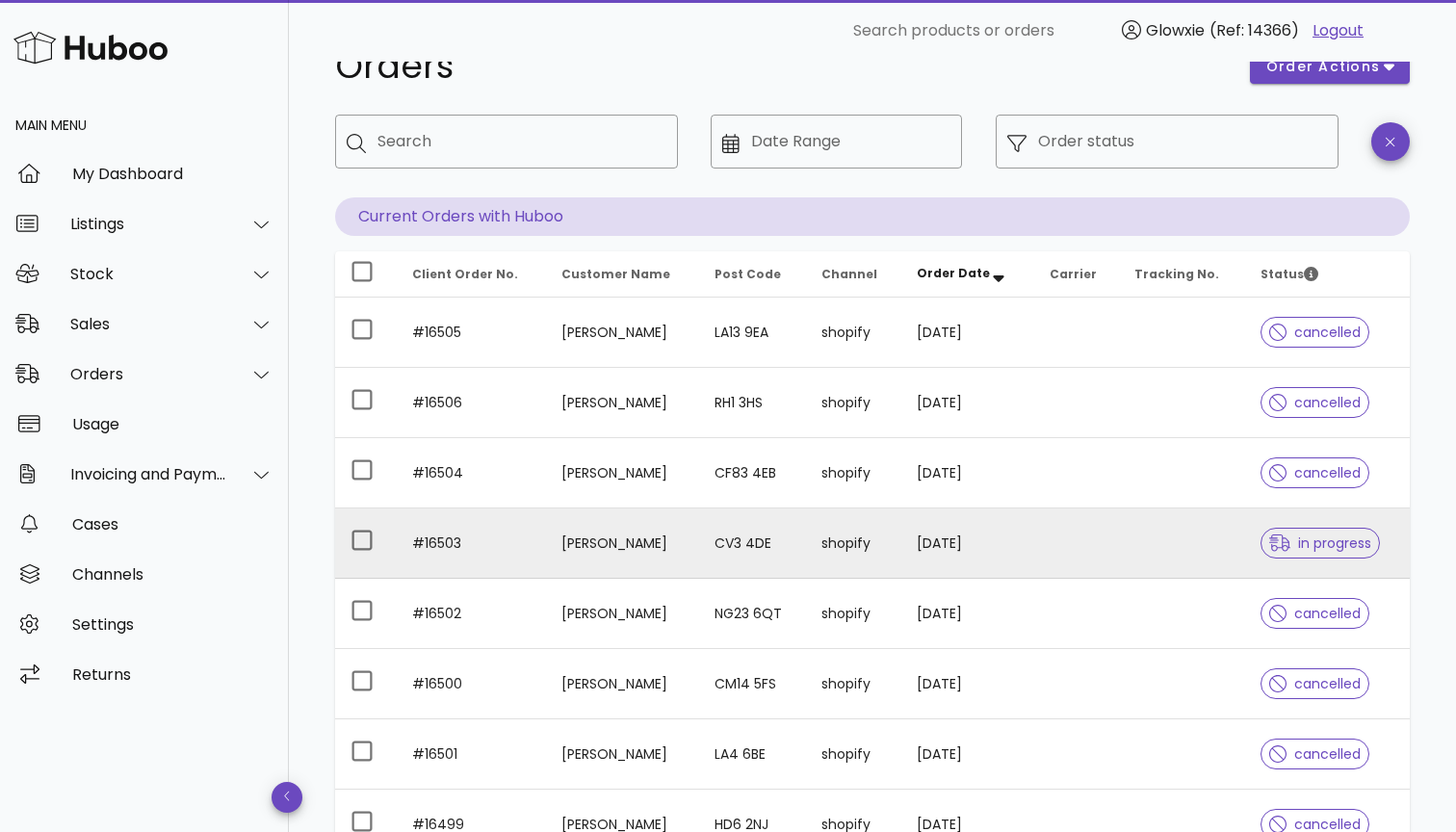
click at [1110, 532] on td at bounding box center [1077, 543] width 86 height 71
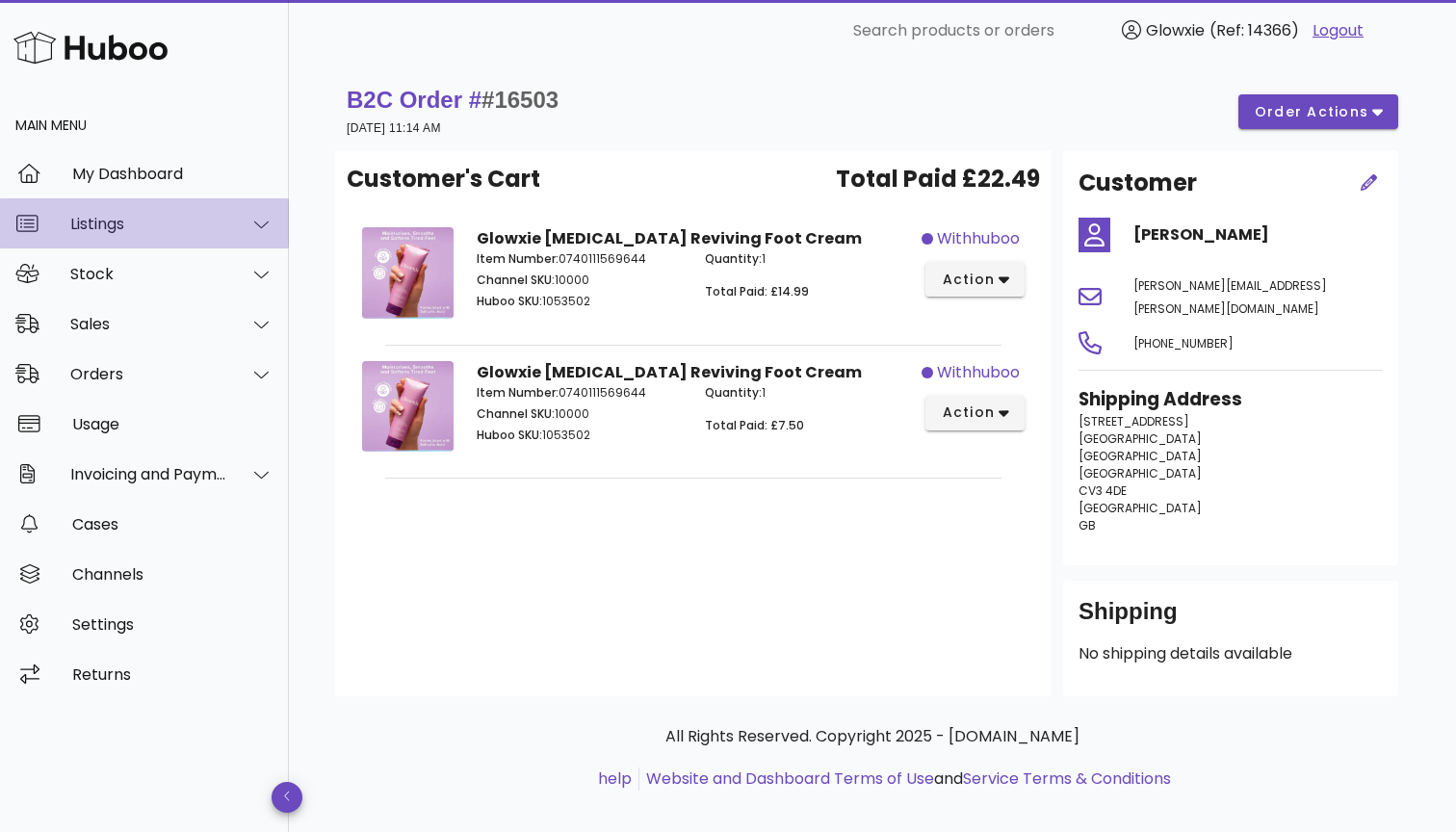
click at [151, 236] on div "Listings" at bounding box center [144, 223] width 289 height 50
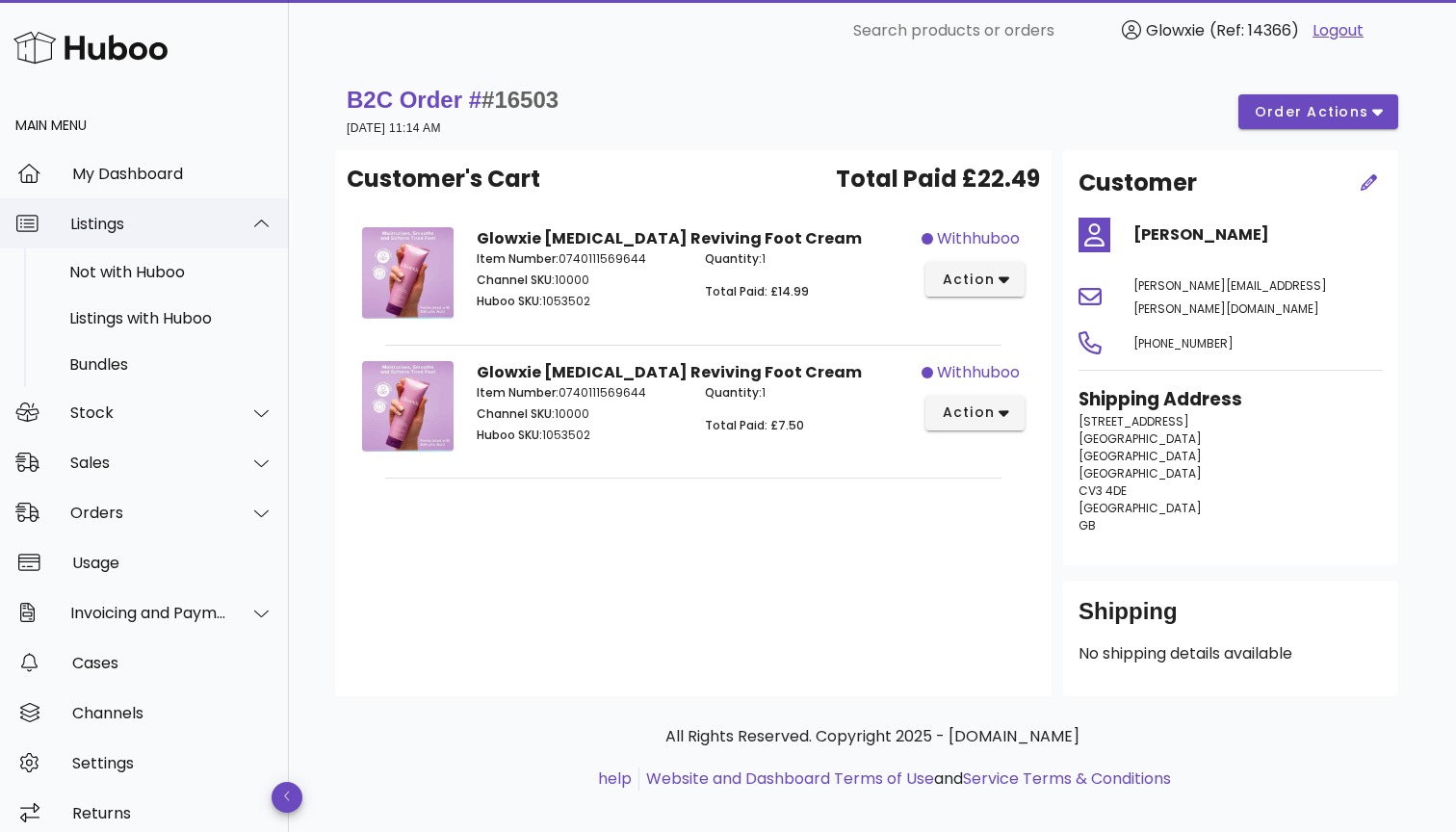
click at [151, 232] on div "Listings" at bounding box center [149, 224] width 157 height 18
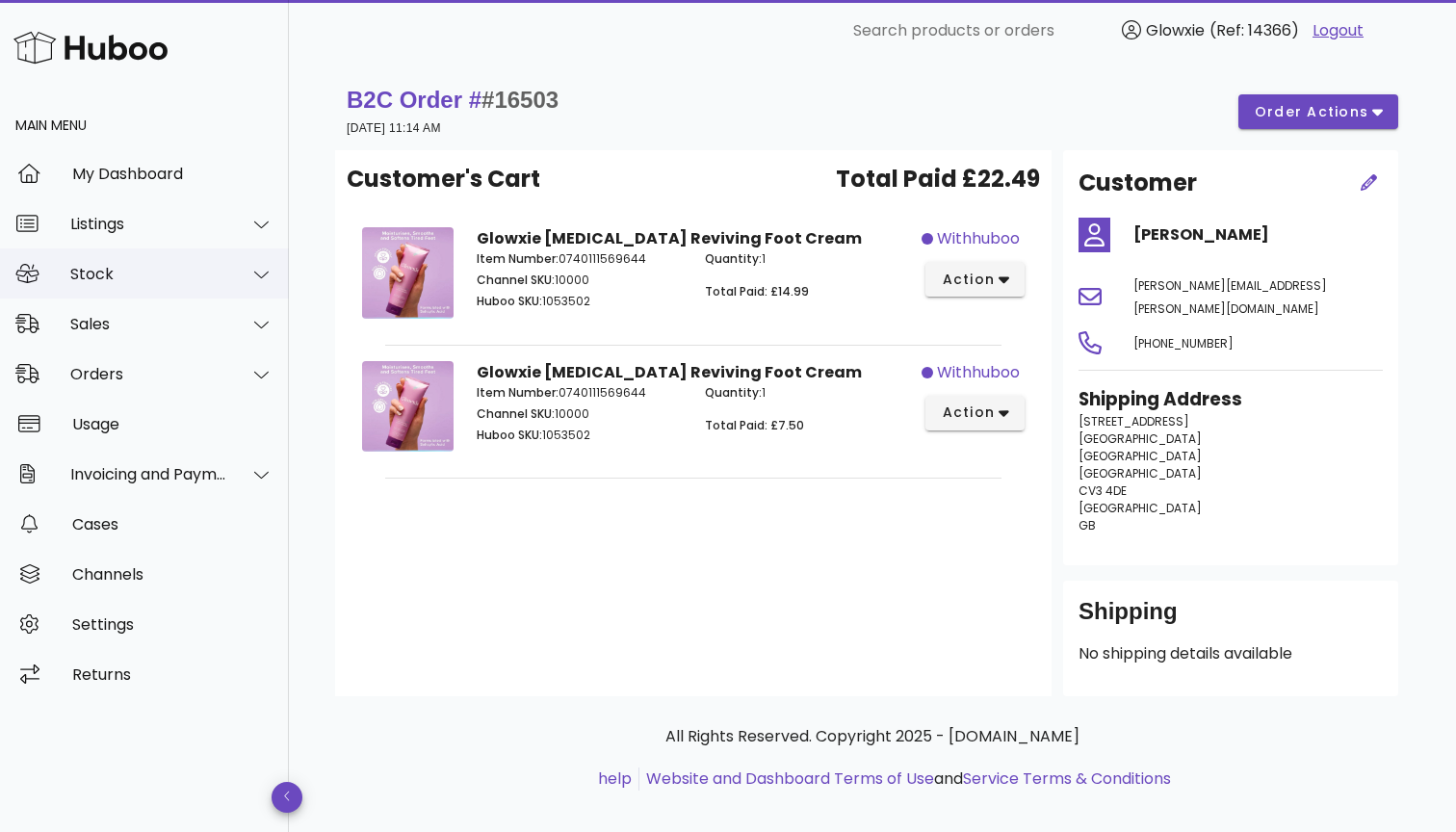
click at [128, 282] on div "Stock" at bounding box center [144, 273] width 289 height 50
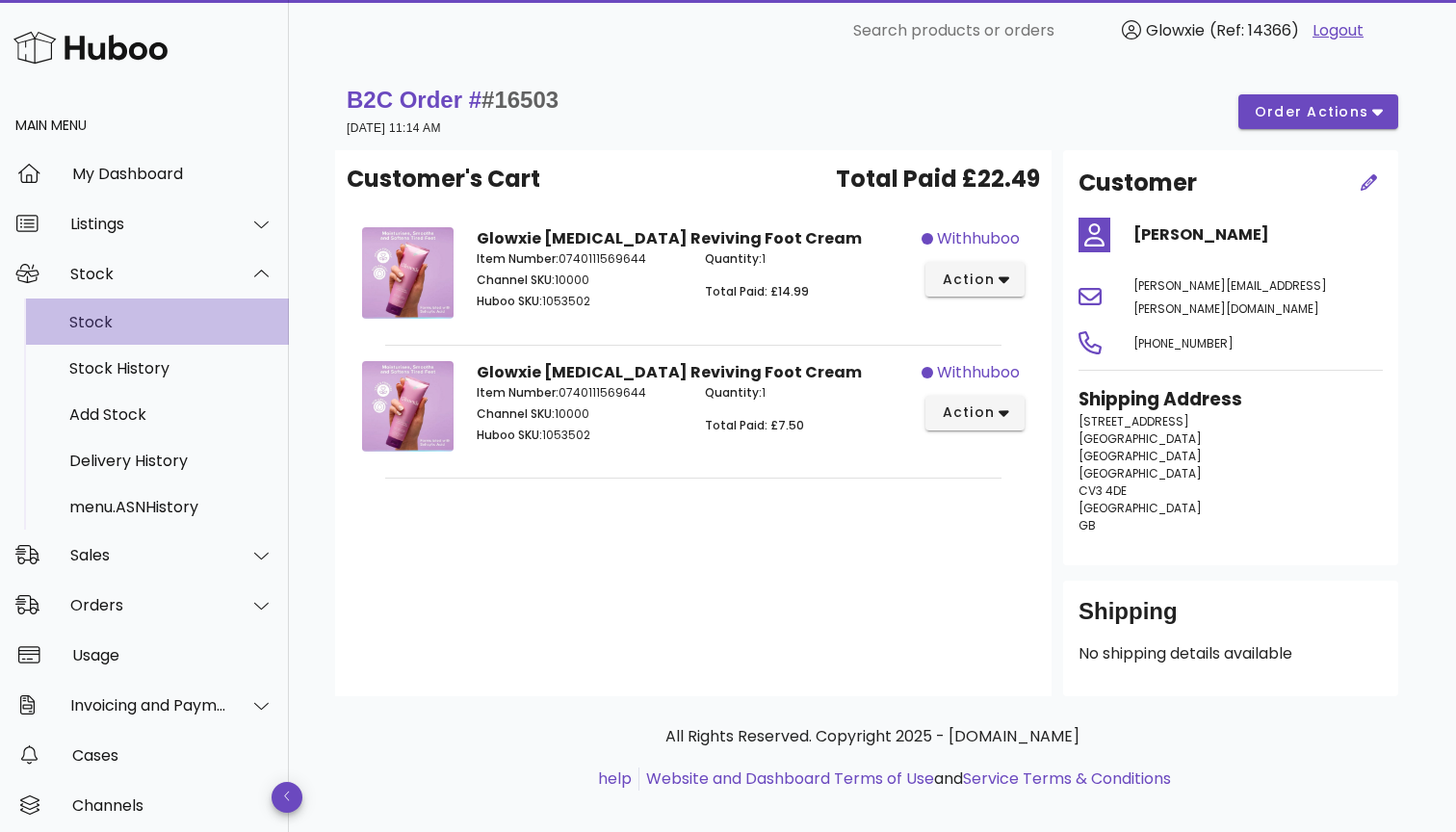
click at [107, 327] on div "Stock" at bounding box center [171, 322] width 204 height 18
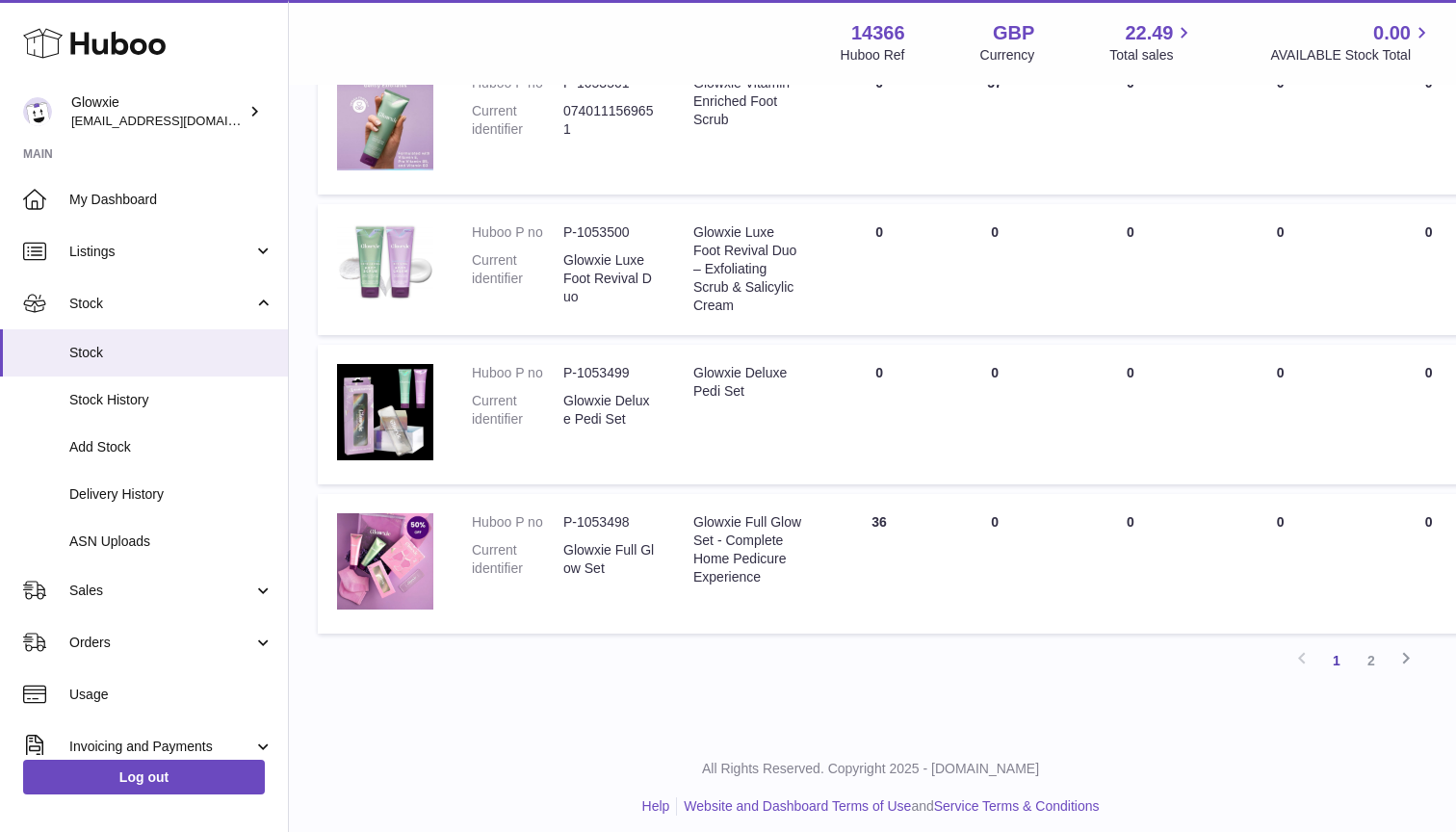
scroll to position [1228, 2]
